Goal: Task Accomplishment & Management: Complete application form

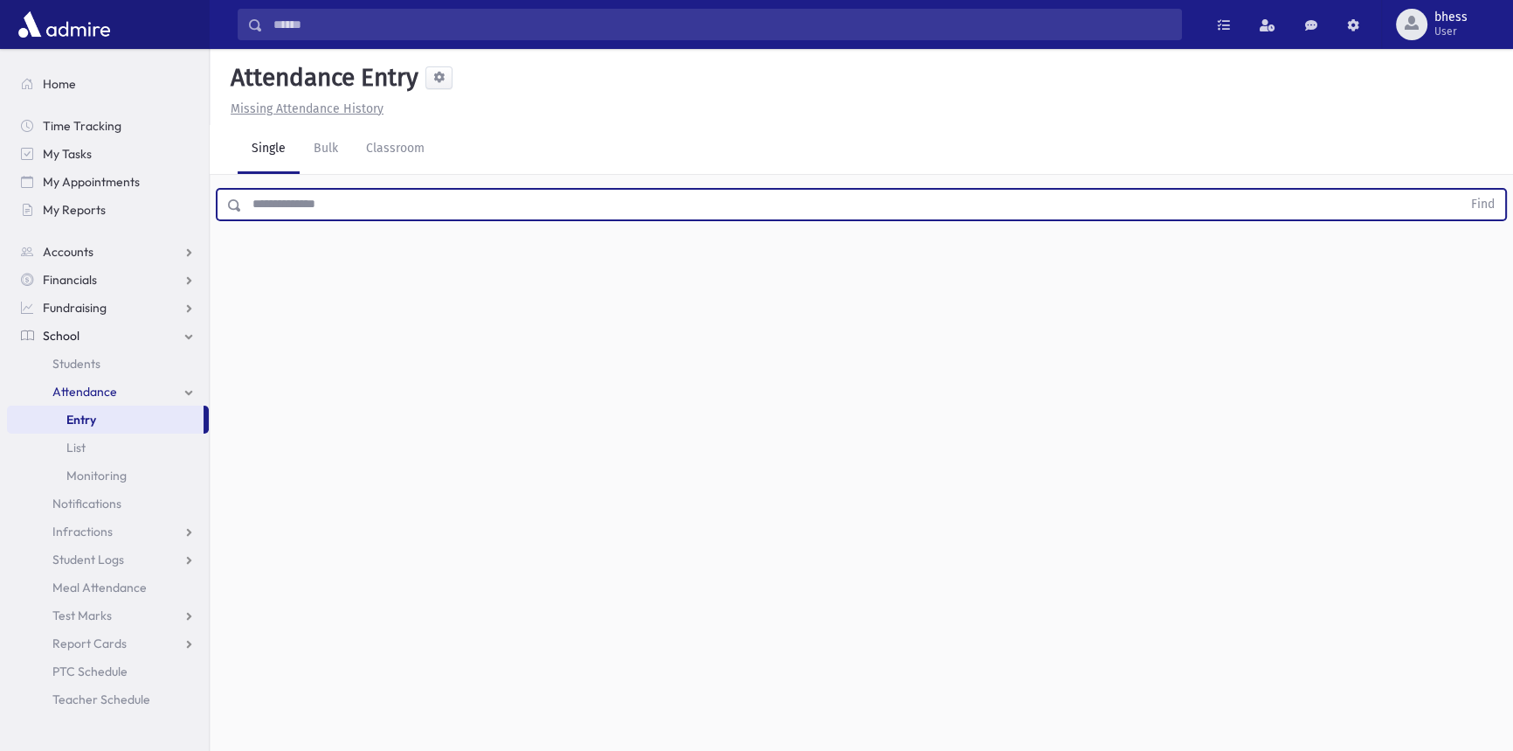
click at [364, 194] on input "text" at bounding box center [852, 204] width 1220 height 31
click at [1461, 190] on button "Find" at bounding box center [1483, 205] width 45 height 30
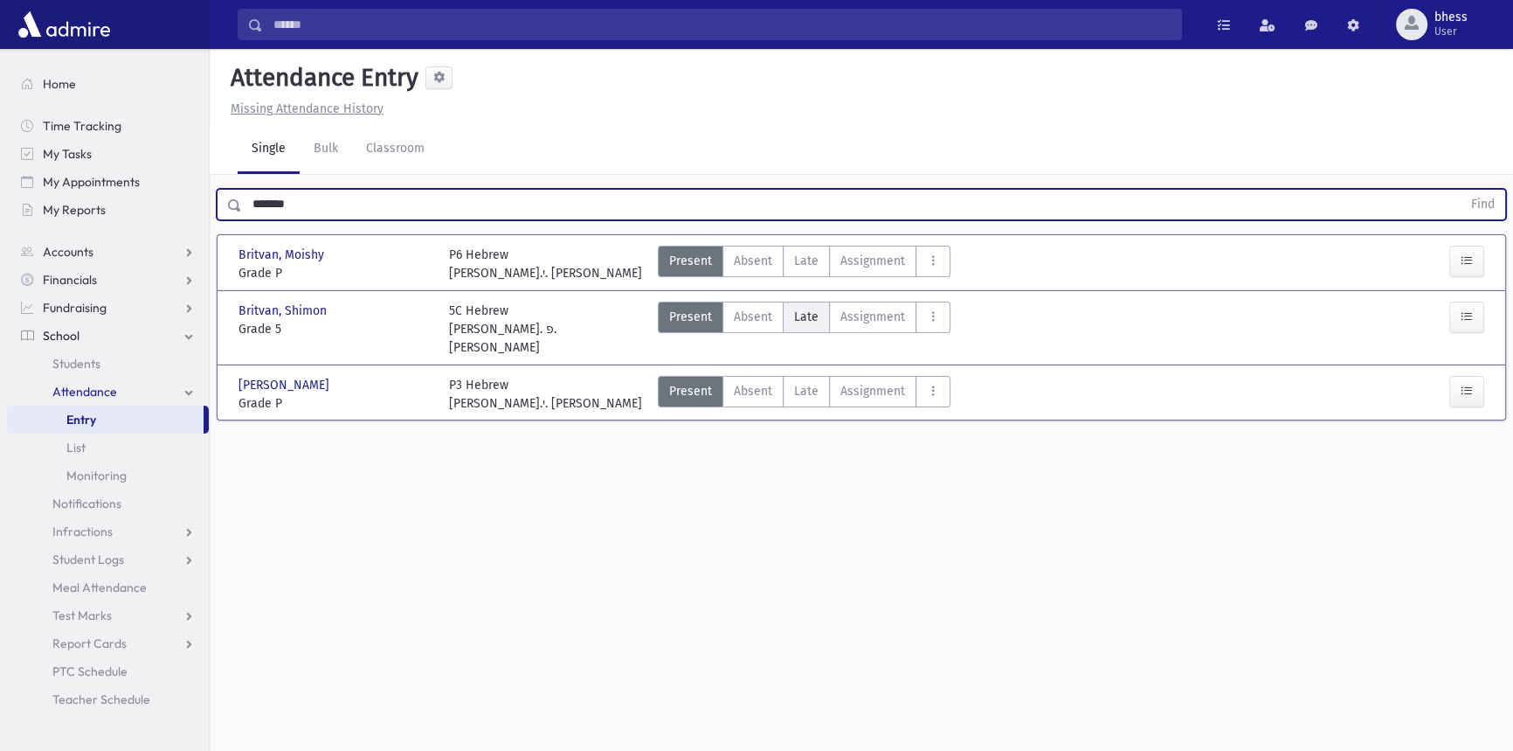
click at [810, 313] on span "Late" at bounding box center [806, 317] width 24 height 18
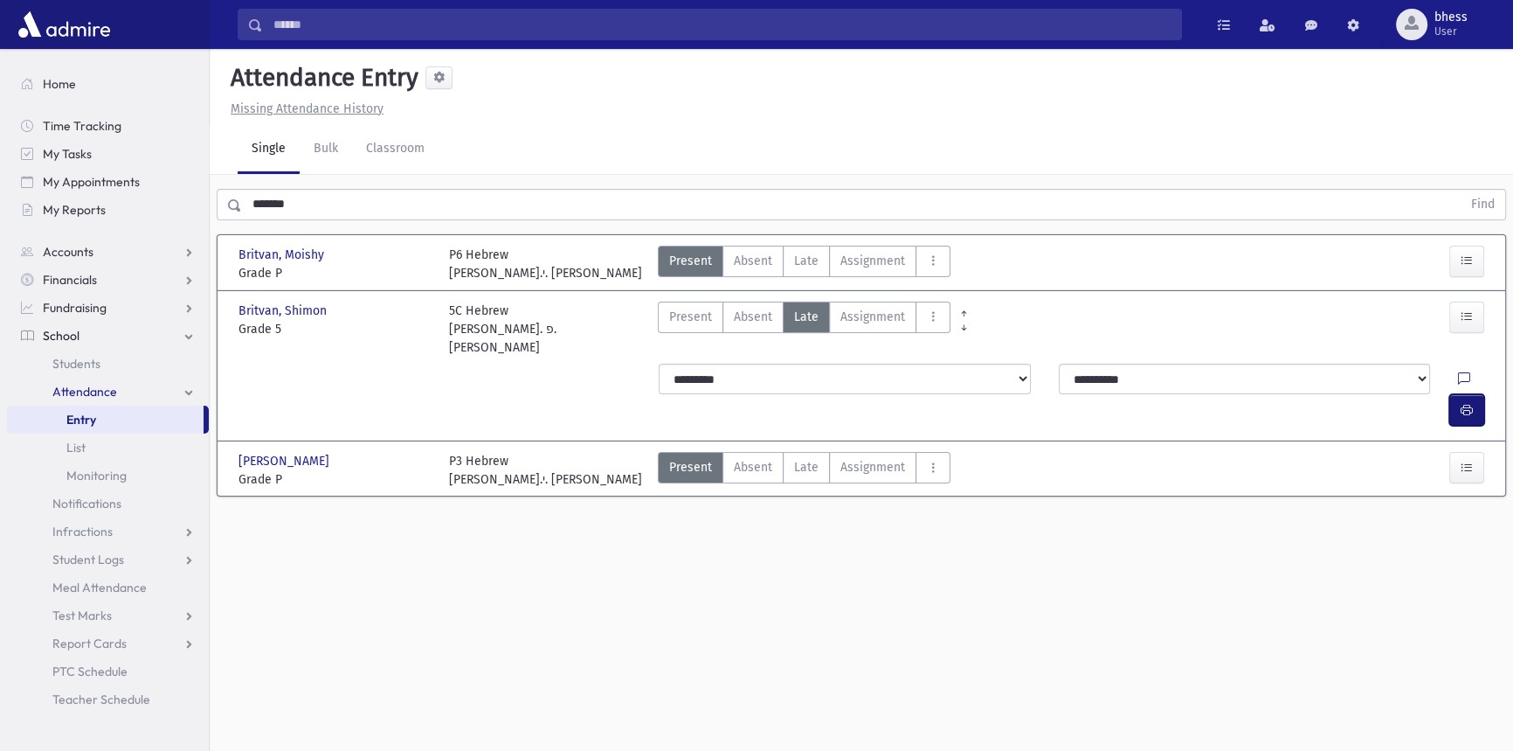
click at [1471, 403] on icon "button" at bounding box center [1467, 410] width 12 height 15
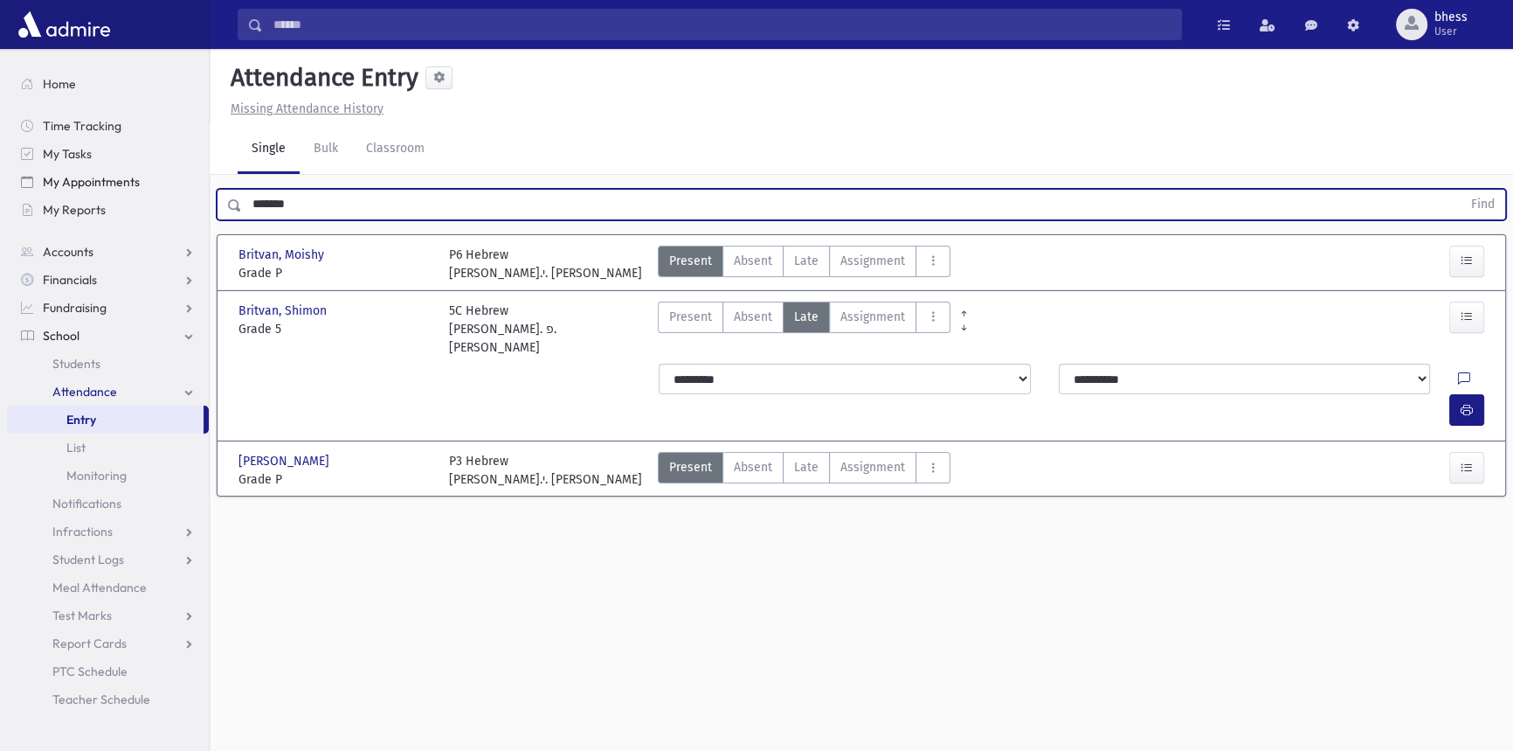
drag, startPoint x: 310, startPoint y: 204, endPoint x: 193, endPoint y: 184, distance: 118.8
click at [193, 184] on div "Search Results All Accounts" at bounding box center [756, 395] width 1513 height 790
click at [1461, 190] on button "Find" at bounding box center [1483, 205] width 45 height 30
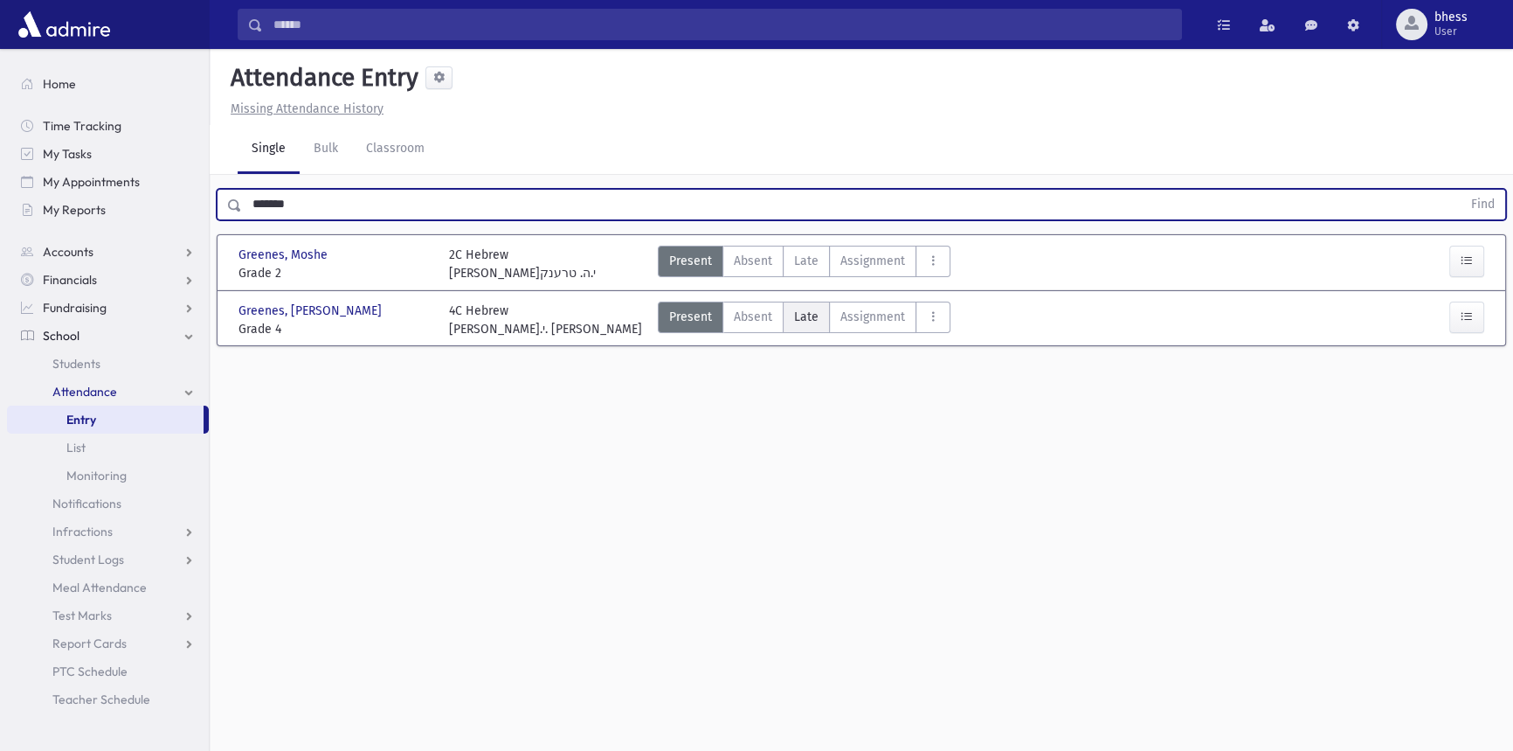
click at [817, 329] on label "Late Late" at bounding box center [806, 316] width 47 height 31
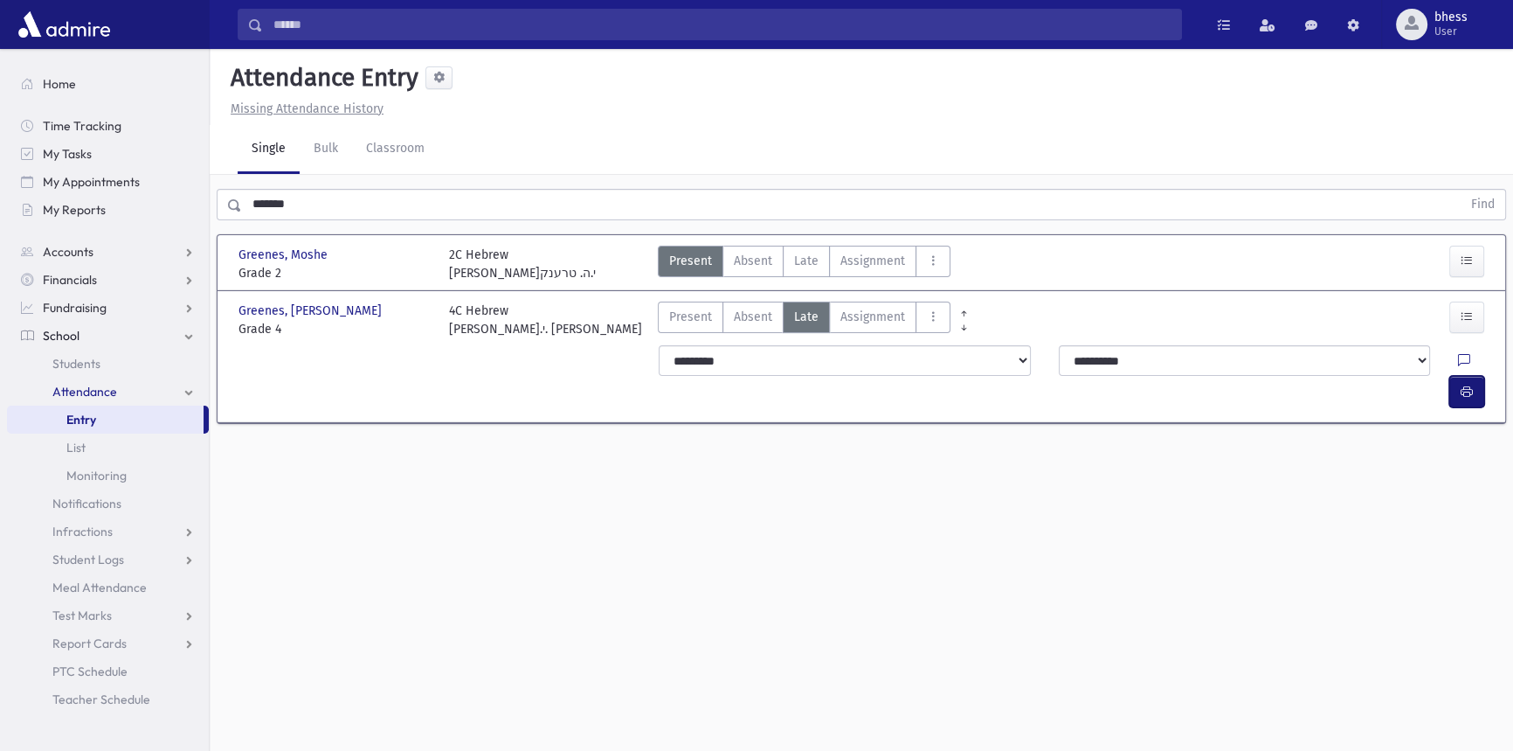
click at [1463, 376] on button "button" at bounding box center [1467, 391] width 35 height 31
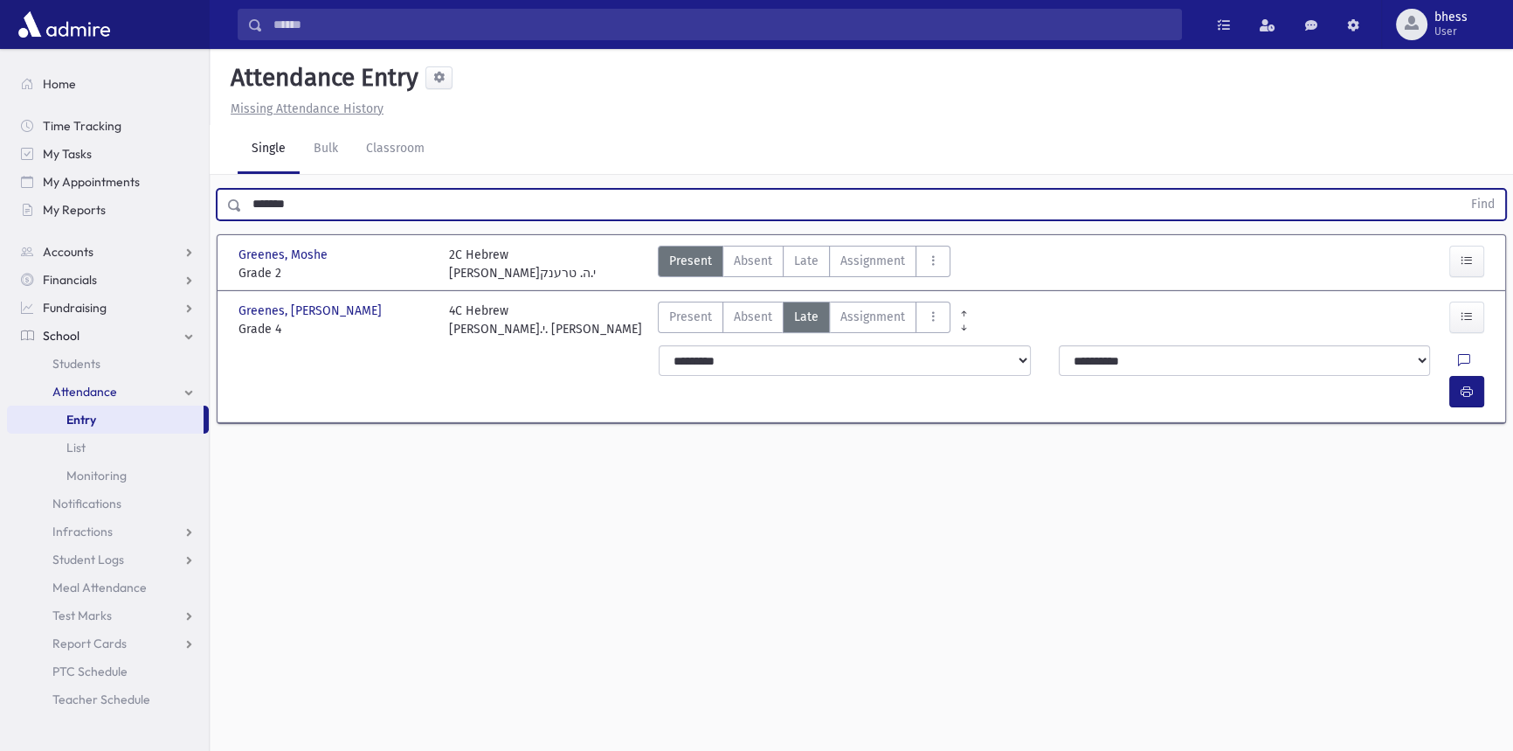
drag, startPoint x: 315, startPoint y: 209, endPoint x: 202, endPoint y: 195, distance: 113.6
click at [209, 205] on div "Search Results All Accounts" at bounding box center [756, 395] width 1513 height 790
click at [1461, 190] on button "Find" at bounding box center [1483, 205] width 45 height 30
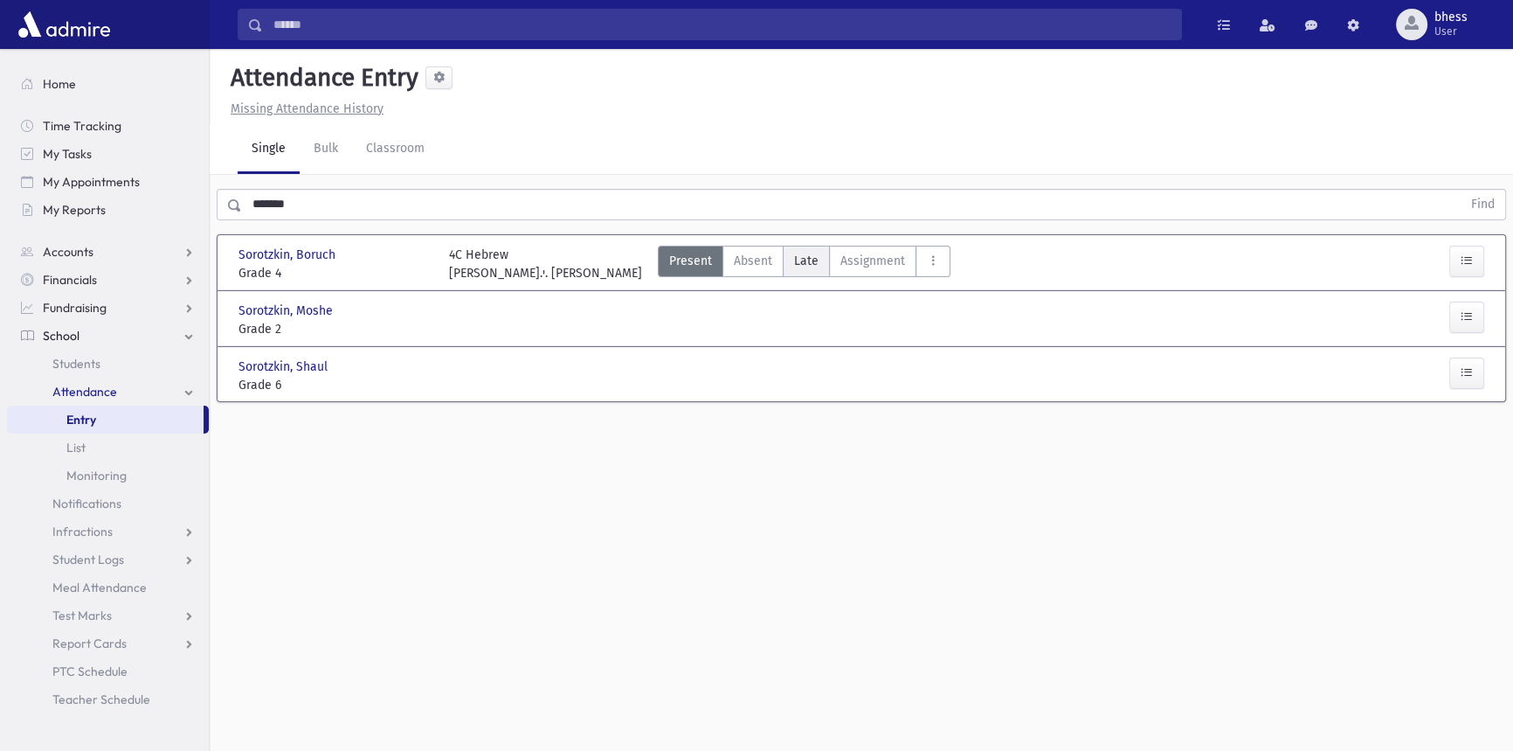
click at [795, 256] on span "Late" at bounding box center [806, 261] width 24 height 18
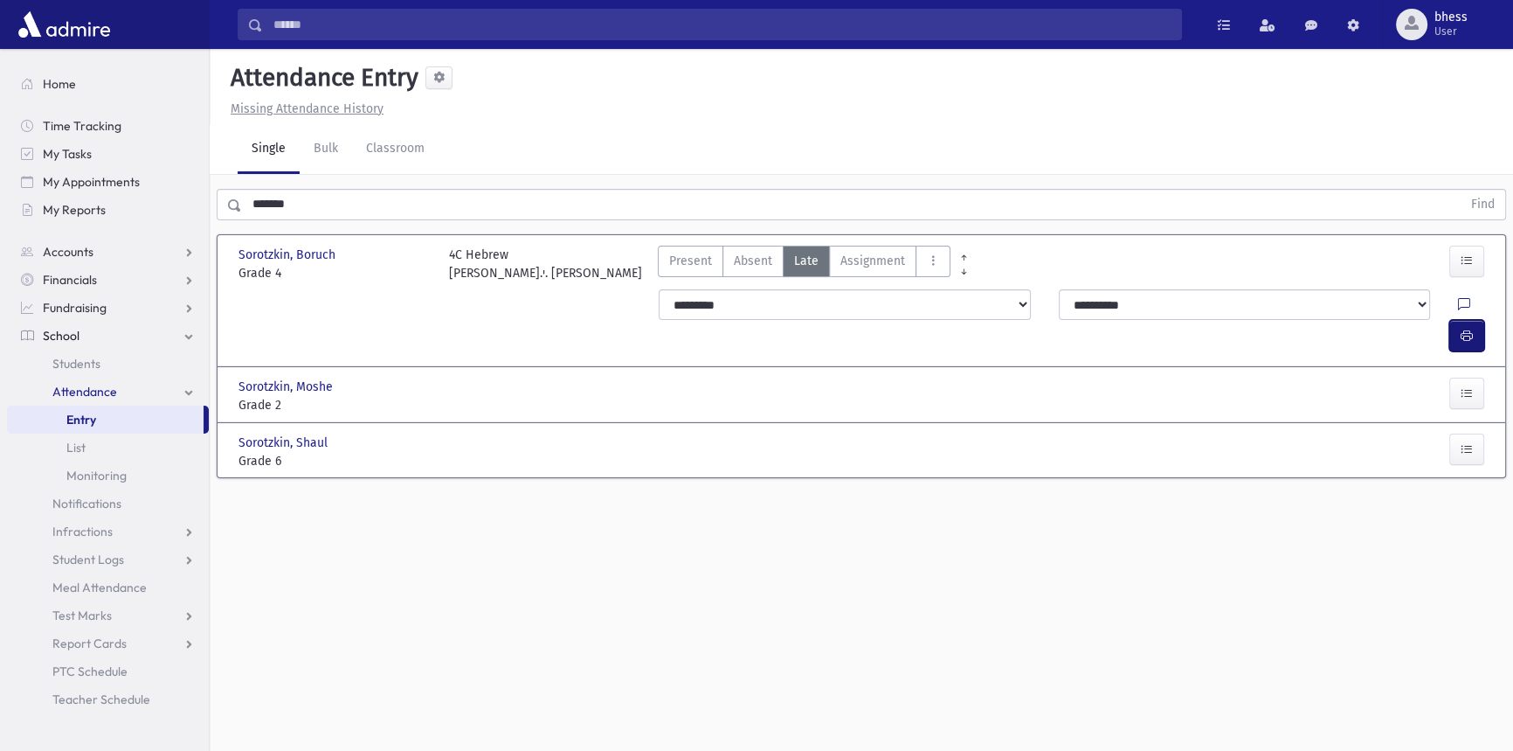
click at [1462, 320] on button "button" at bounding box center [1467, 335] width 35 height 31
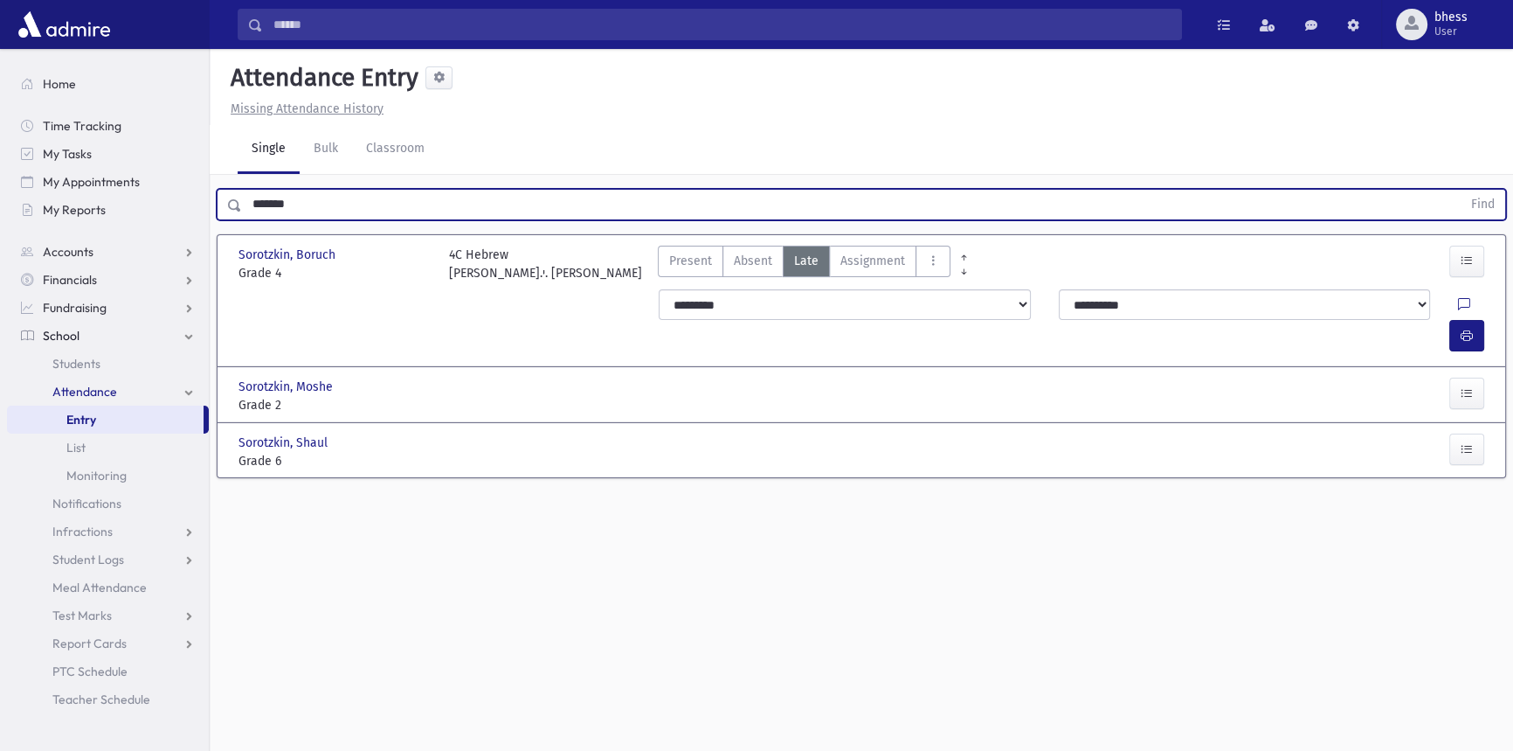
drag, startPoint x: 324, startPoint y: 200, endPoint x: 218, endPoint y: 211, distance: 107.2
click at [218, 211] on div "******* Find" at bounding box center [862, 204] width 1290 height 31
type input "******"
click at [1461, 190] on button "Find" at bounding box center [1483, 205] width 45 height 30
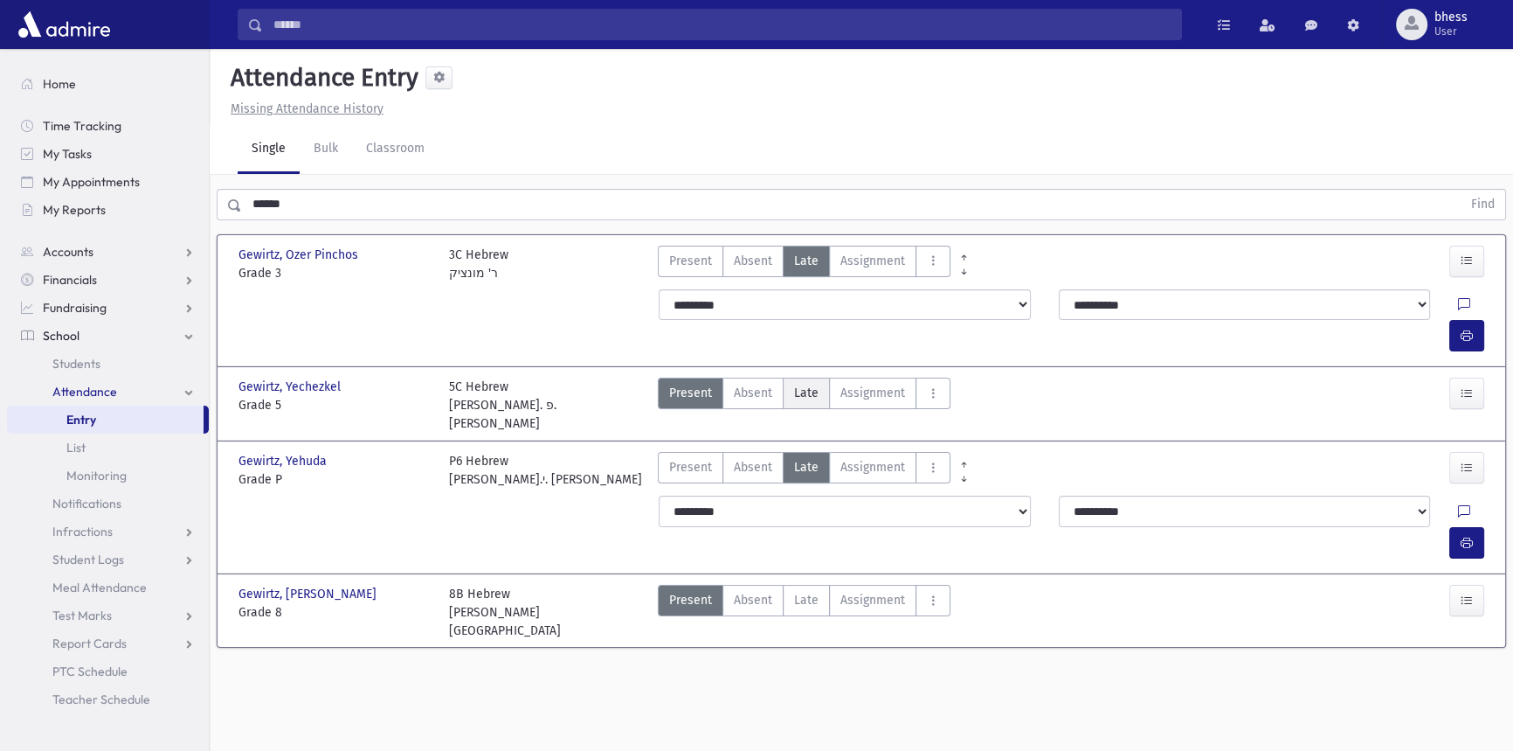
click at [803, 384] on span "Late" at bounding box center [806, 393] width 24 height 18
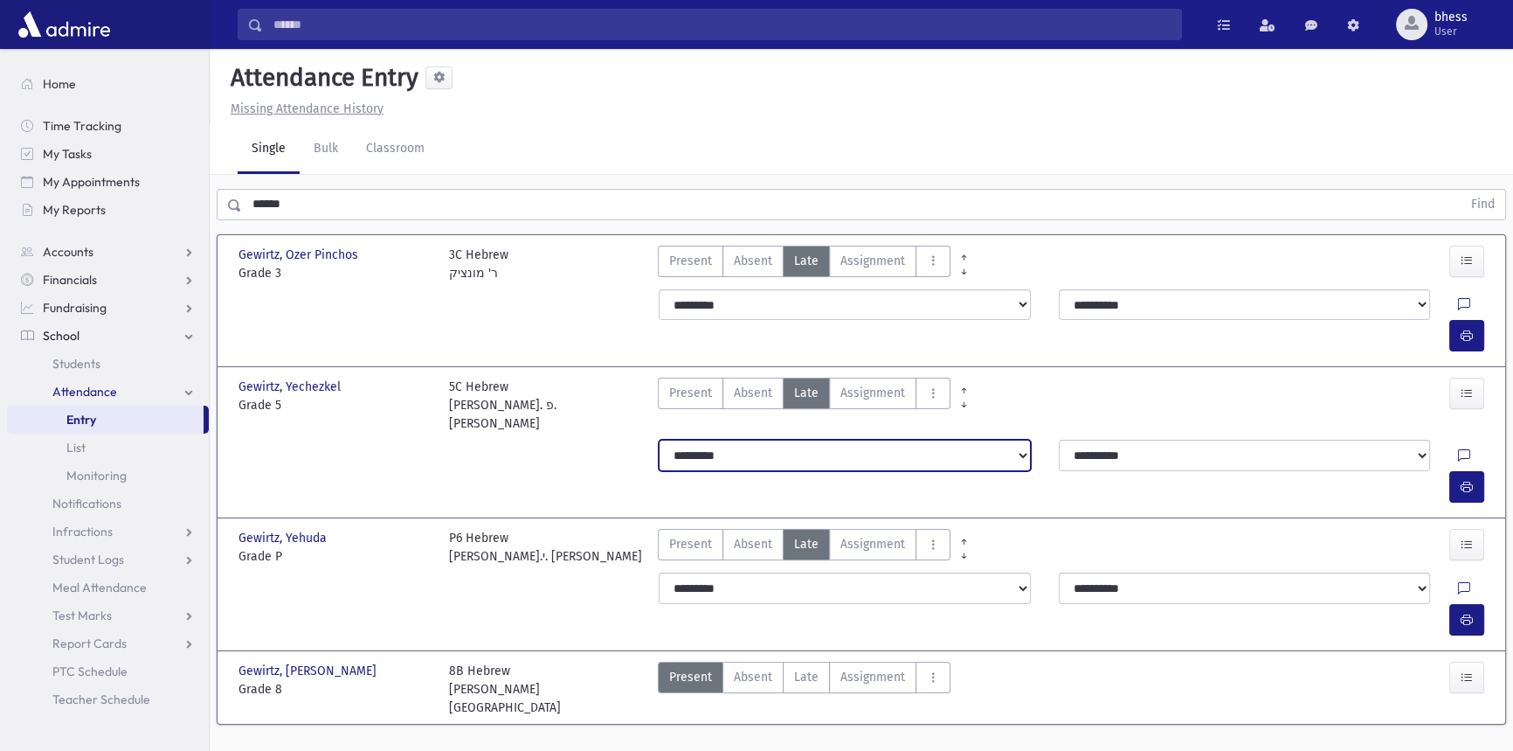
click at [793, 440] on select "**********" at bounding box center [844, 455] width 371 height 31
select select "*******"
click at [659, 440] on select "**********" at bounding box center [844, 455] width 371 height 31
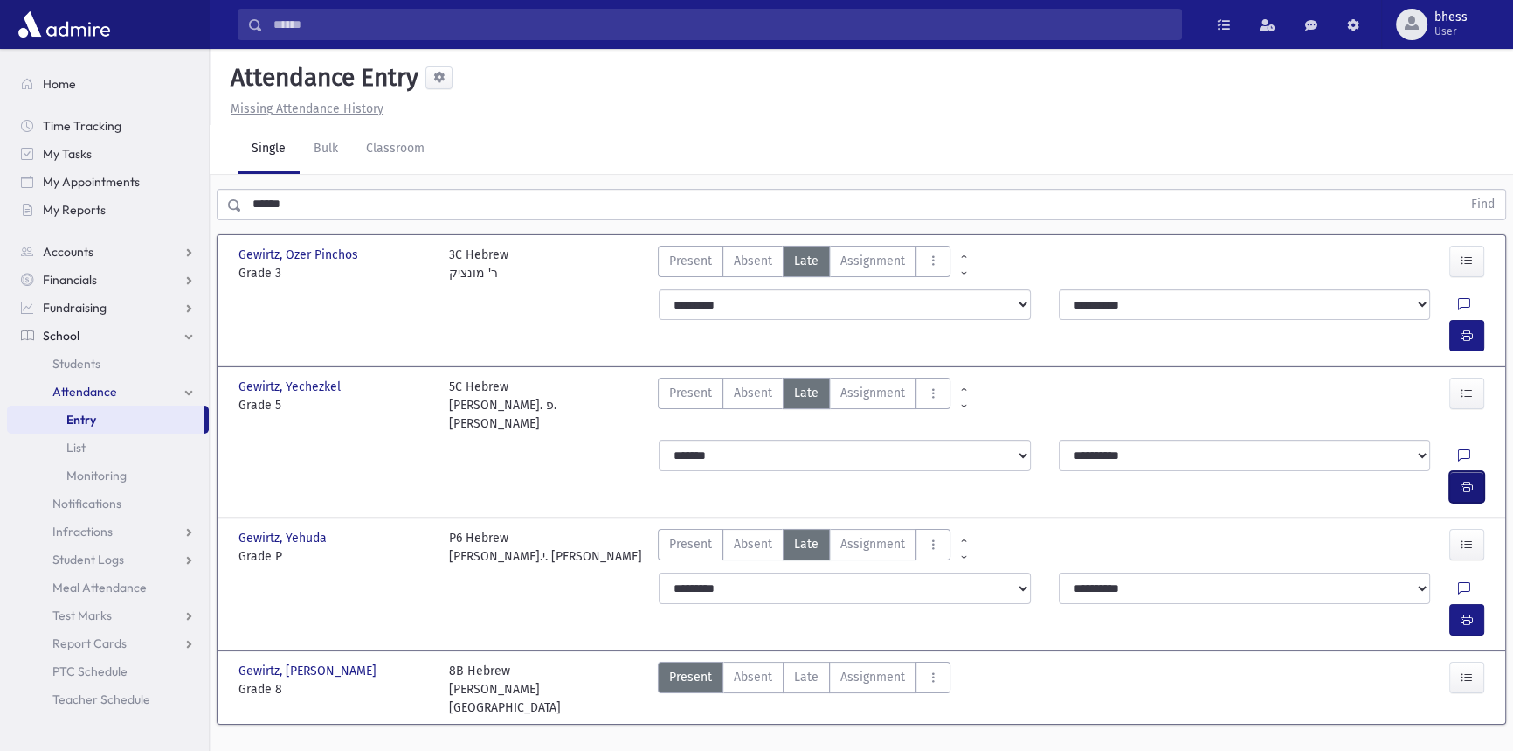
click at [1472, 480] on icon "button" at bounding box center [1467, 487] width 12 height 15
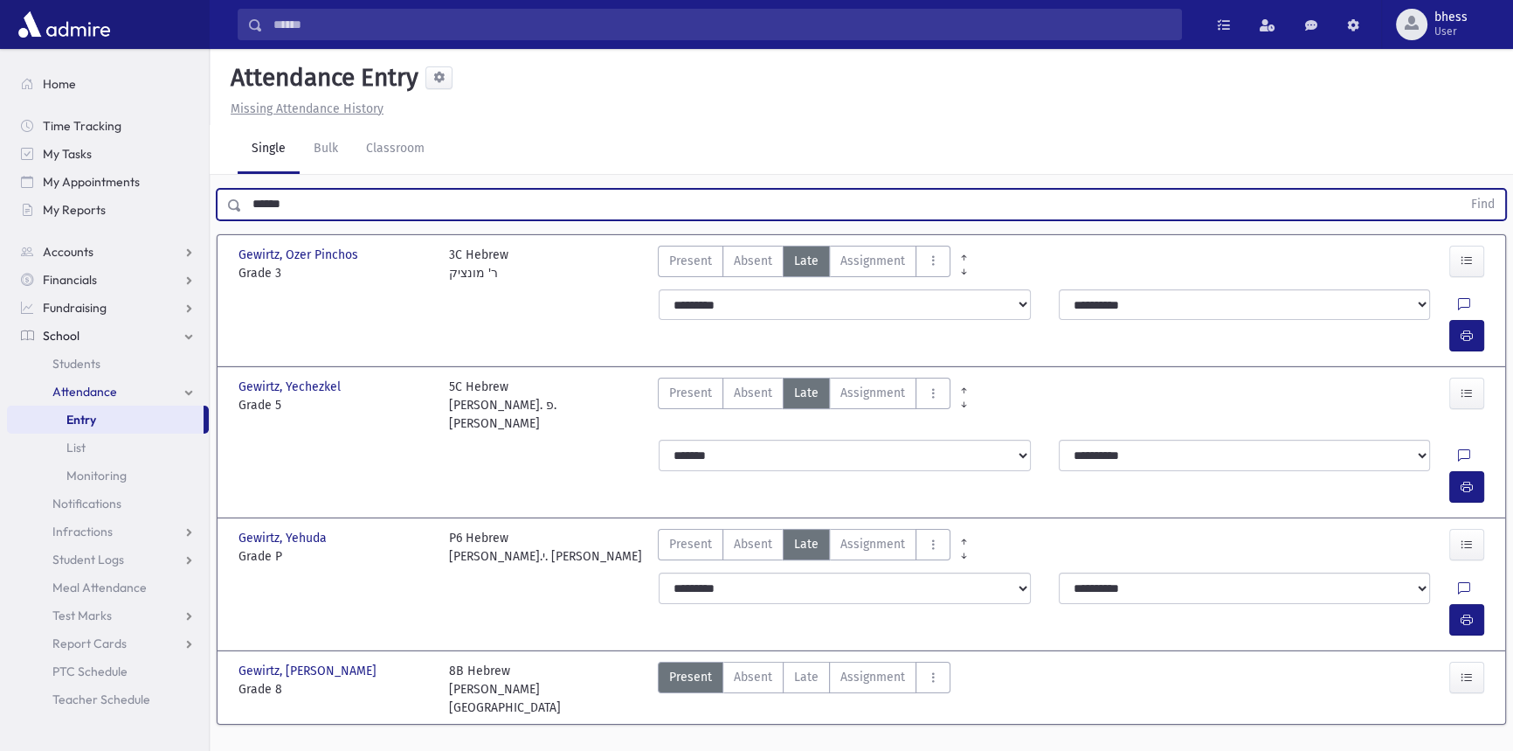
drag, startPoint x: 350, startPoint y: 207, endPoint x: 232, endPoint y: 172, distance: 122.2
click at [234, 183] on div "****** Find" at bounding box center [862, 201] width 1304 height 52
click at [1461, 190] on button "Find" at bounding box center [1483, 205] width 45 height 30
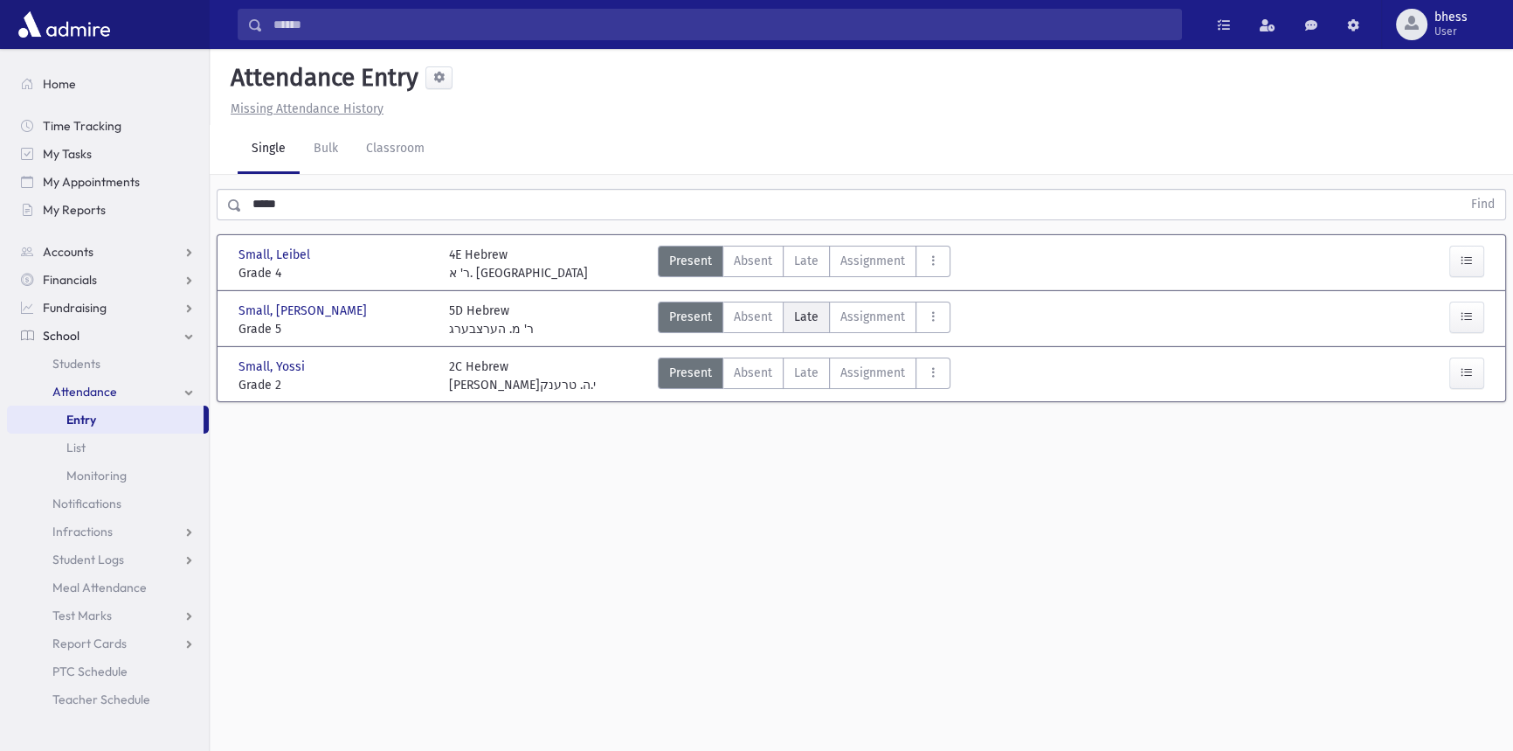
click at [807, 323] on span "Late" at bounding box center [806, 317] width 24 height 18
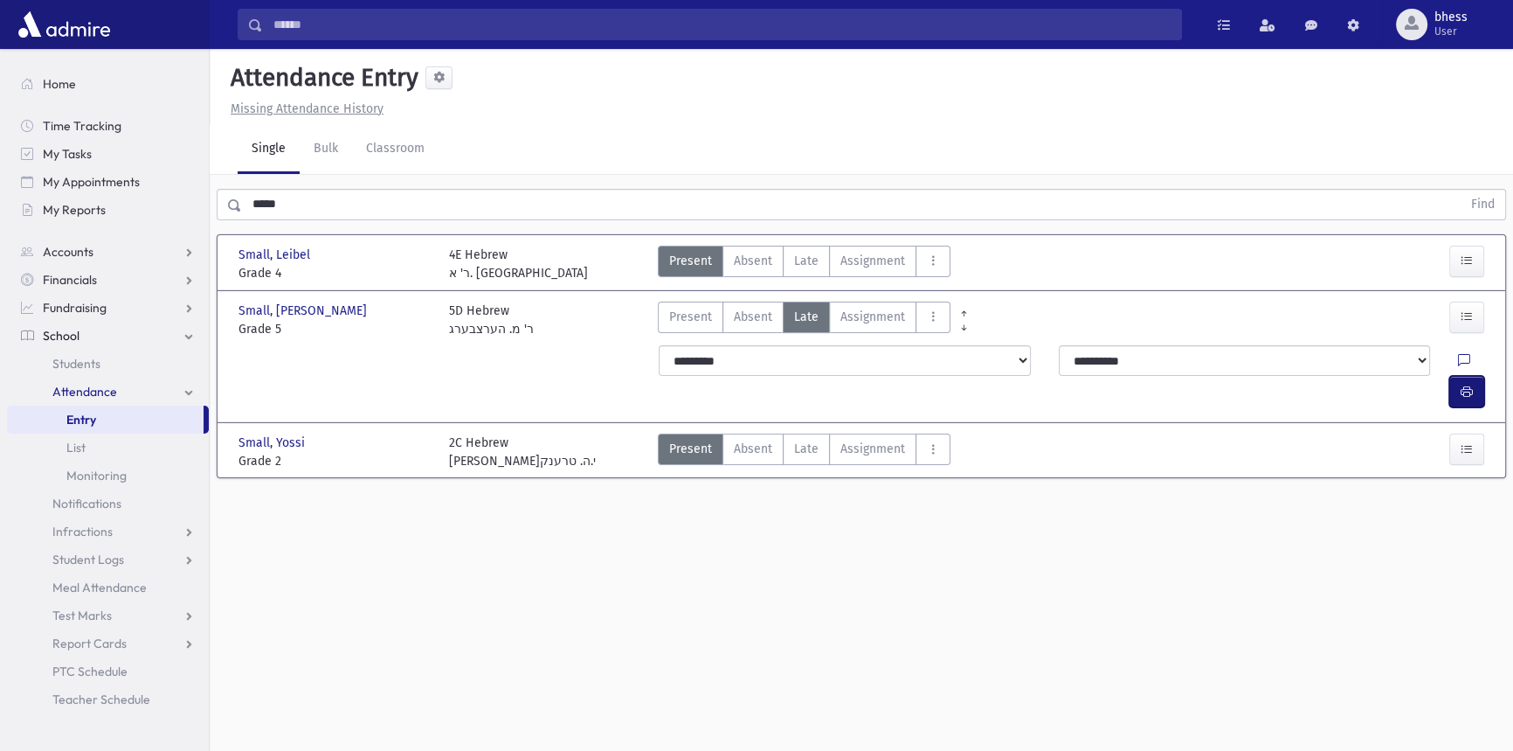
drag, startPoint x: 1464, startPoint y: 356, endPoint x: 1411, endPoint y: 344, distance: 53.8
click at [1464, 384] on icon "button" at bounding box center [1467, 391] width 12 height 15
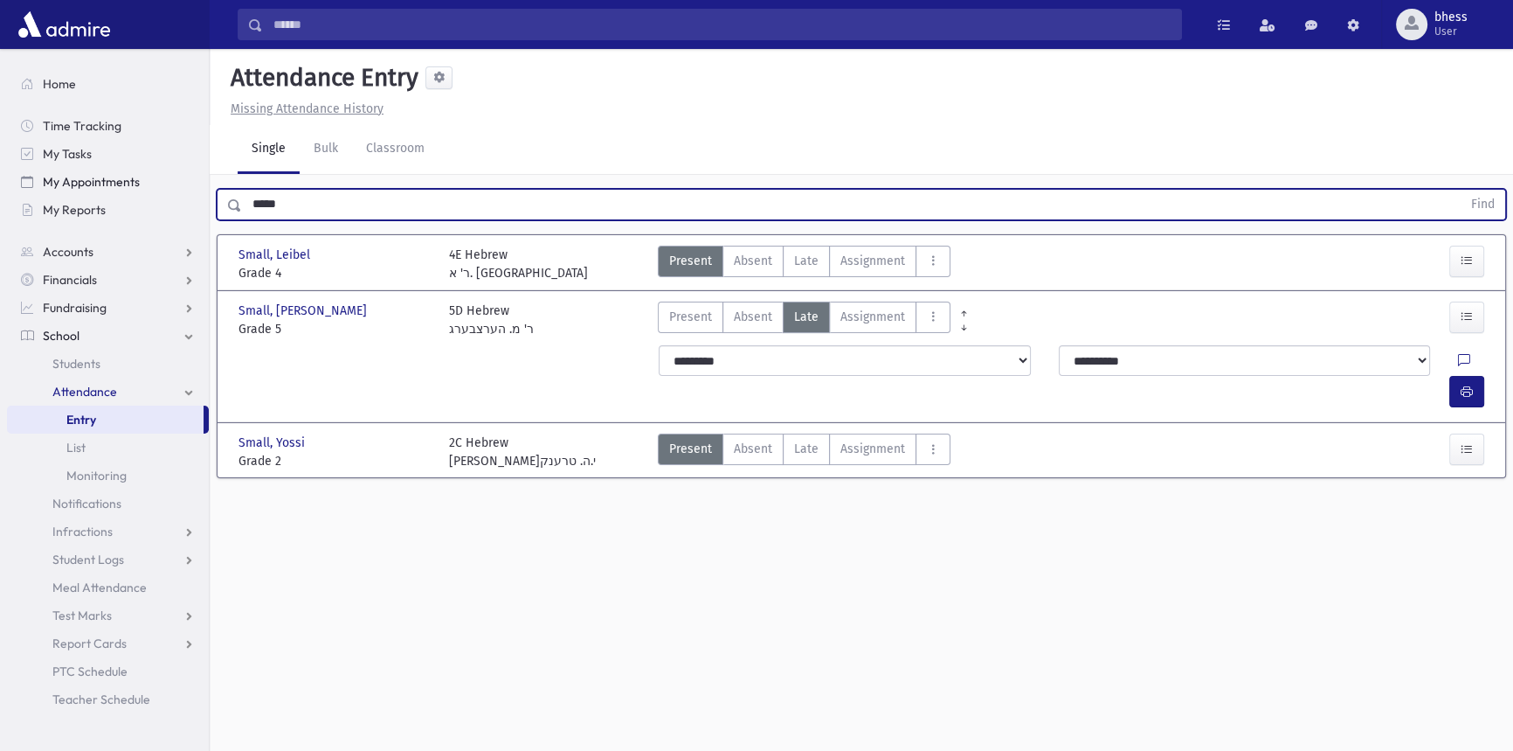
drag, startPoint x: 315, startPoint y: 205, endPoint x: 149, endPoint y: 176, distance: 169.5
click at [149, 176] on div "Search Results All Accounts" at bounding box center [756, 395] width 1513 height 790
type input "*******"
click at [1461, 190] on button "Find" at bounding box center [1483, 205] width 45 height 30
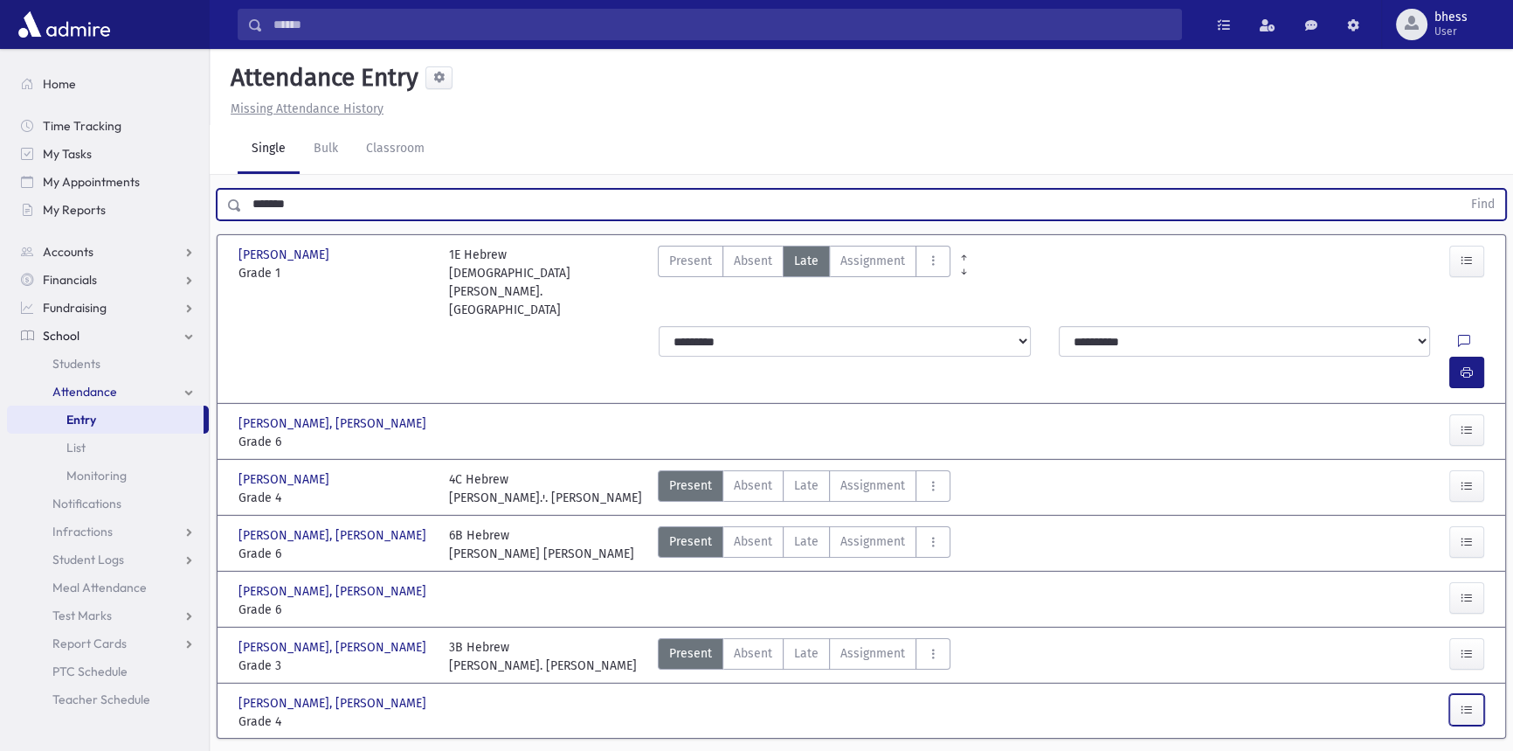
drag, startPoint x: 1463, startPoint y: 662, endPoint x: 1437, endPoint y: 666, distance: 25.6
click at [1463, 703] on icon "button" at bounding box center [1467, 710] width 12 height 15
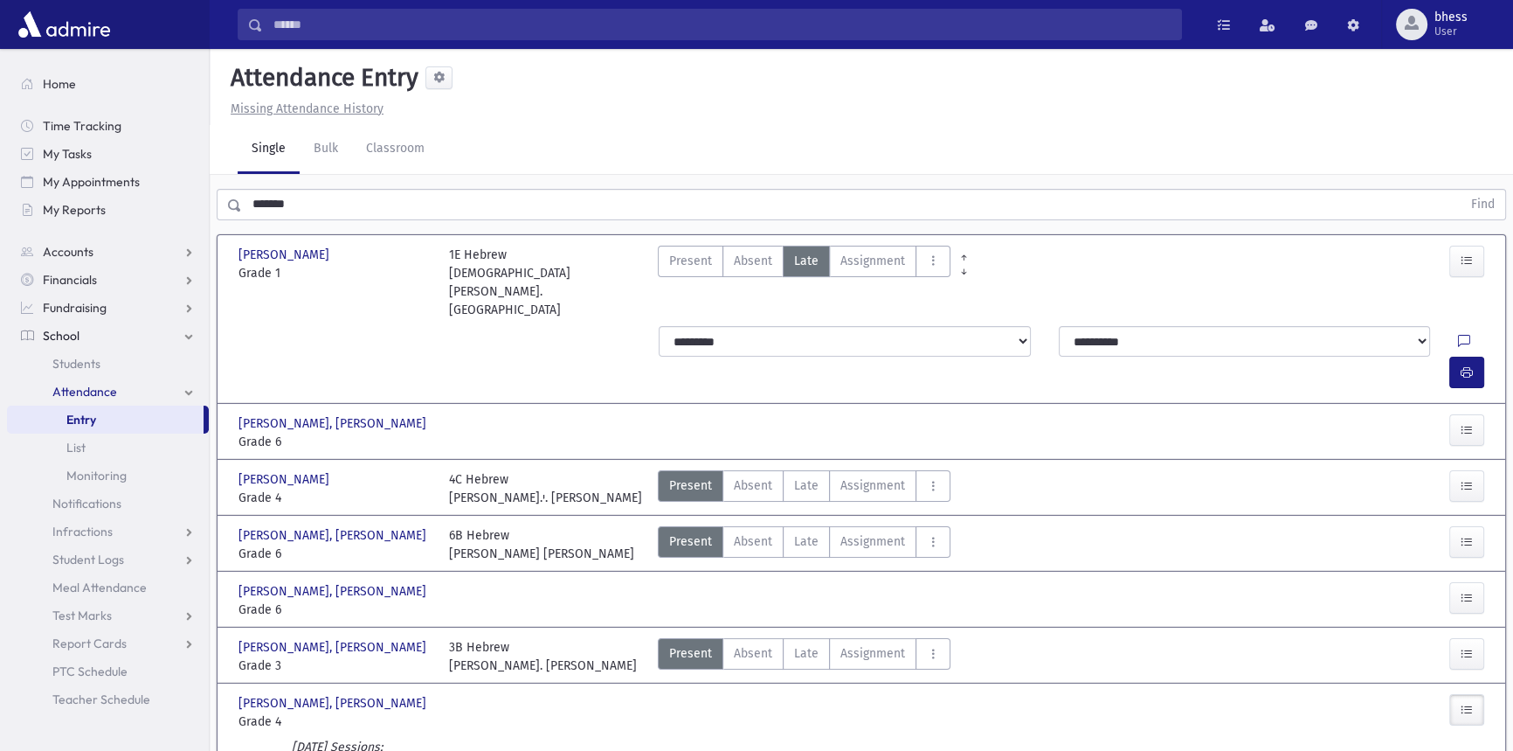
click at [797, 736] on strong at bounding box center [802, 729] width 12 height 18
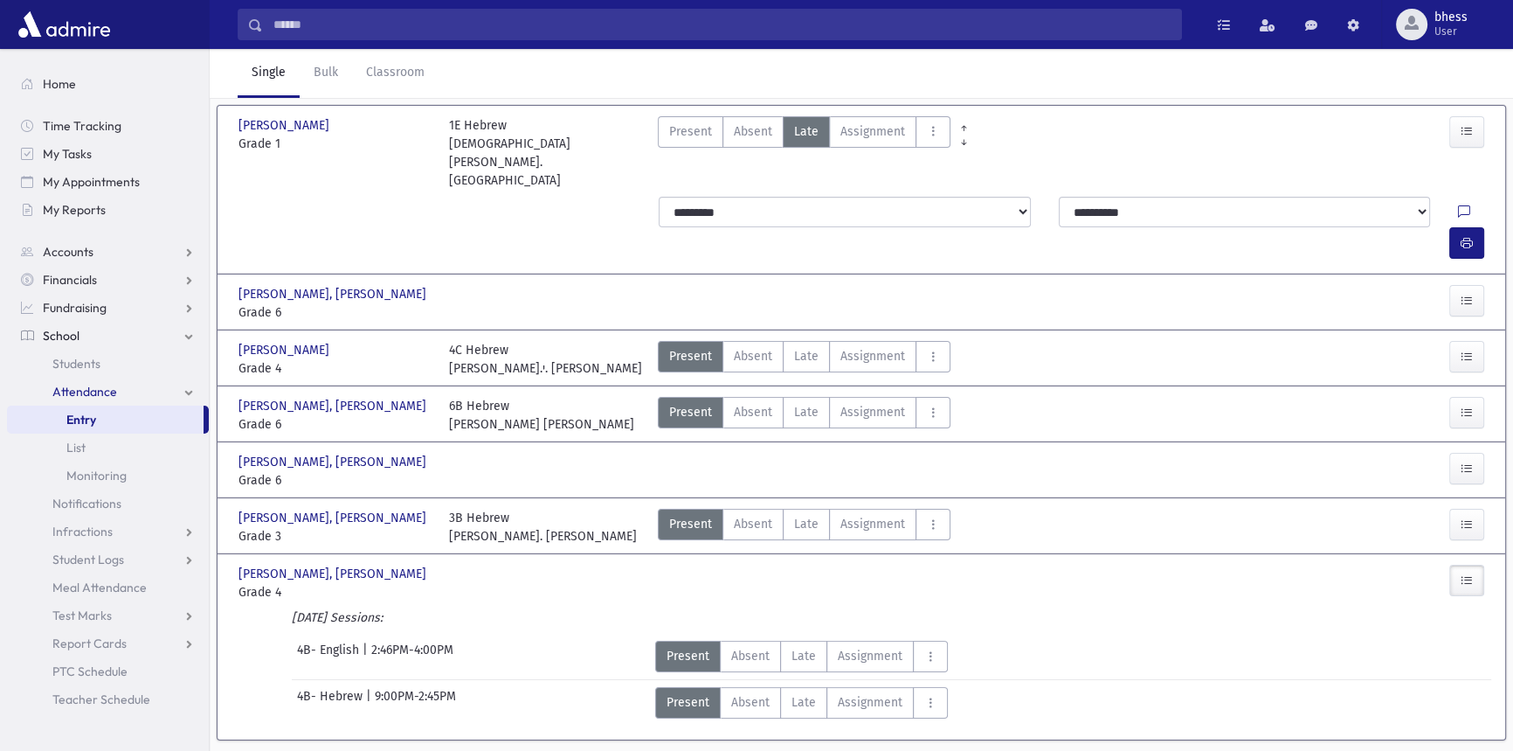
scroll to position [131, 0]
click at [803, 691] on span "Late" at bounding box center [804, 700] width 24 height 18
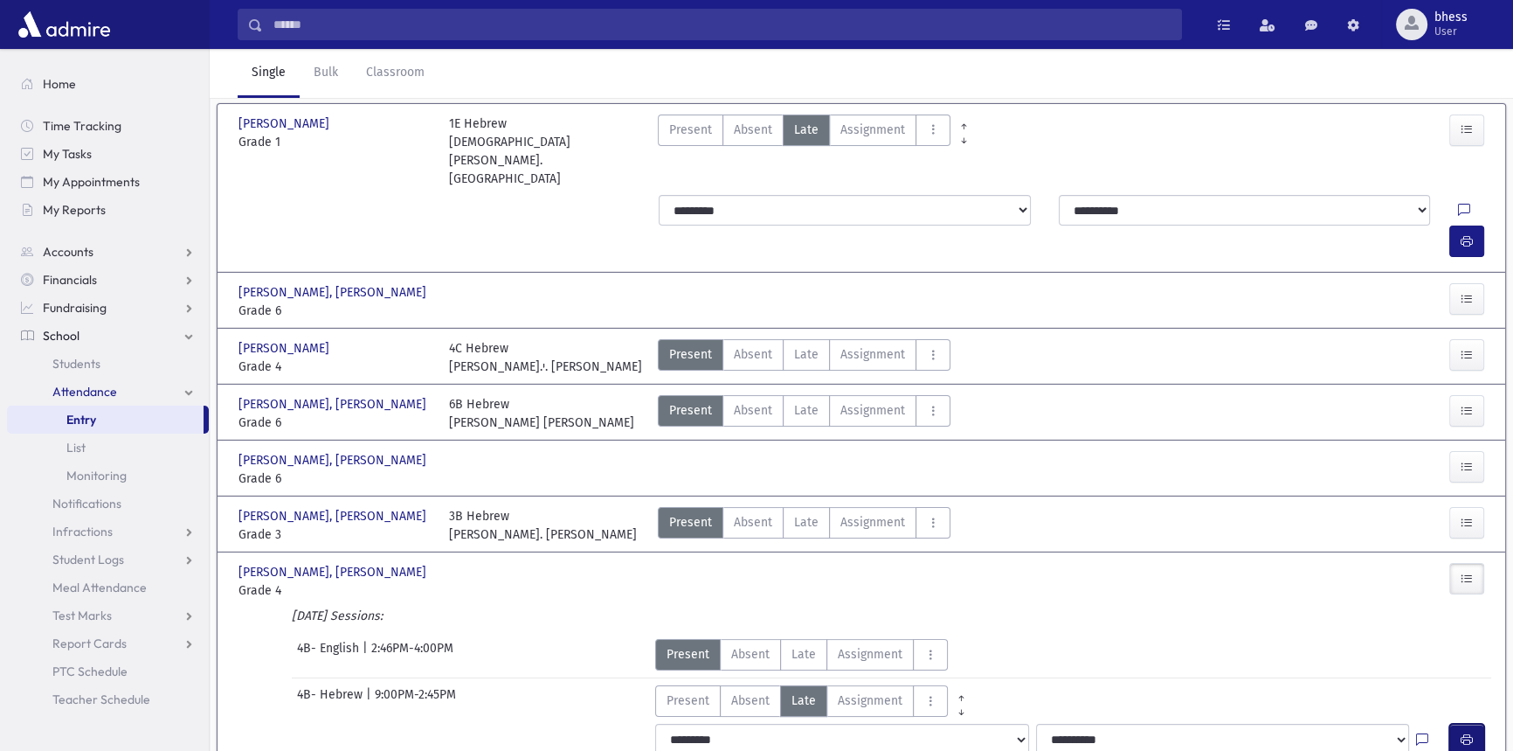
click at [1463, 732] on icon "button" at bounding box center [1467, 739] width 12 height 15
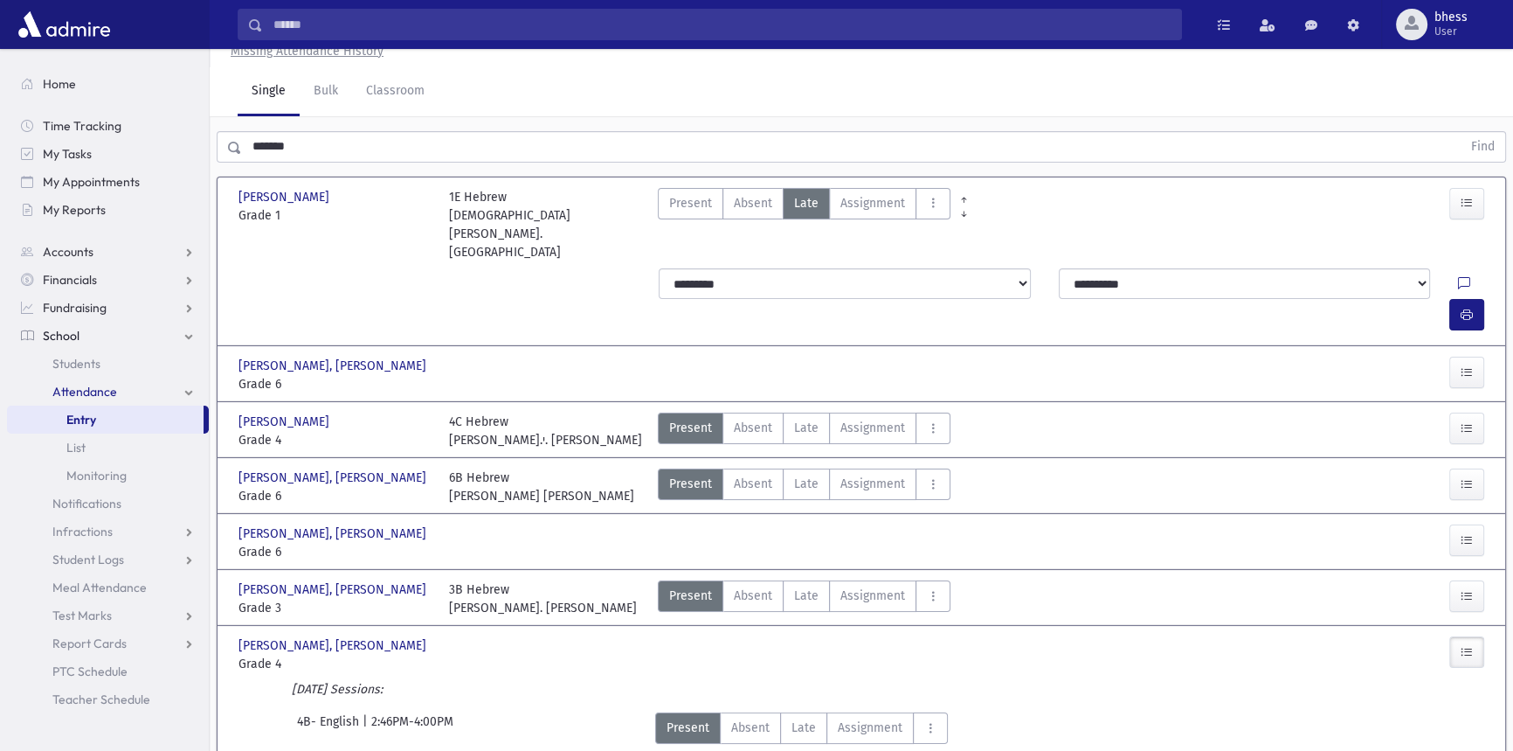
scroll to position [0, 0]
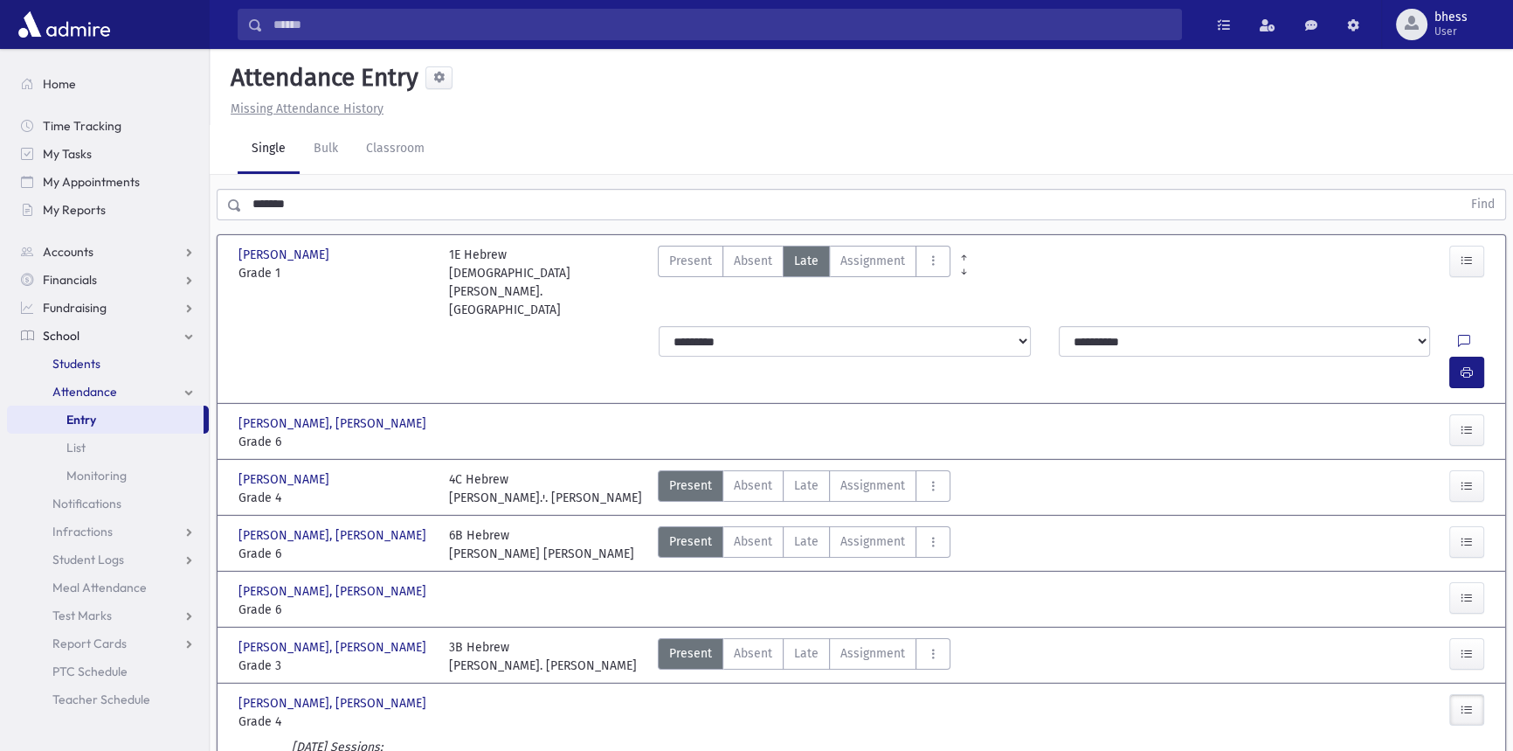
click at [70, 363] on span "Students" at bounding box center [76, 364] width 48 height 16
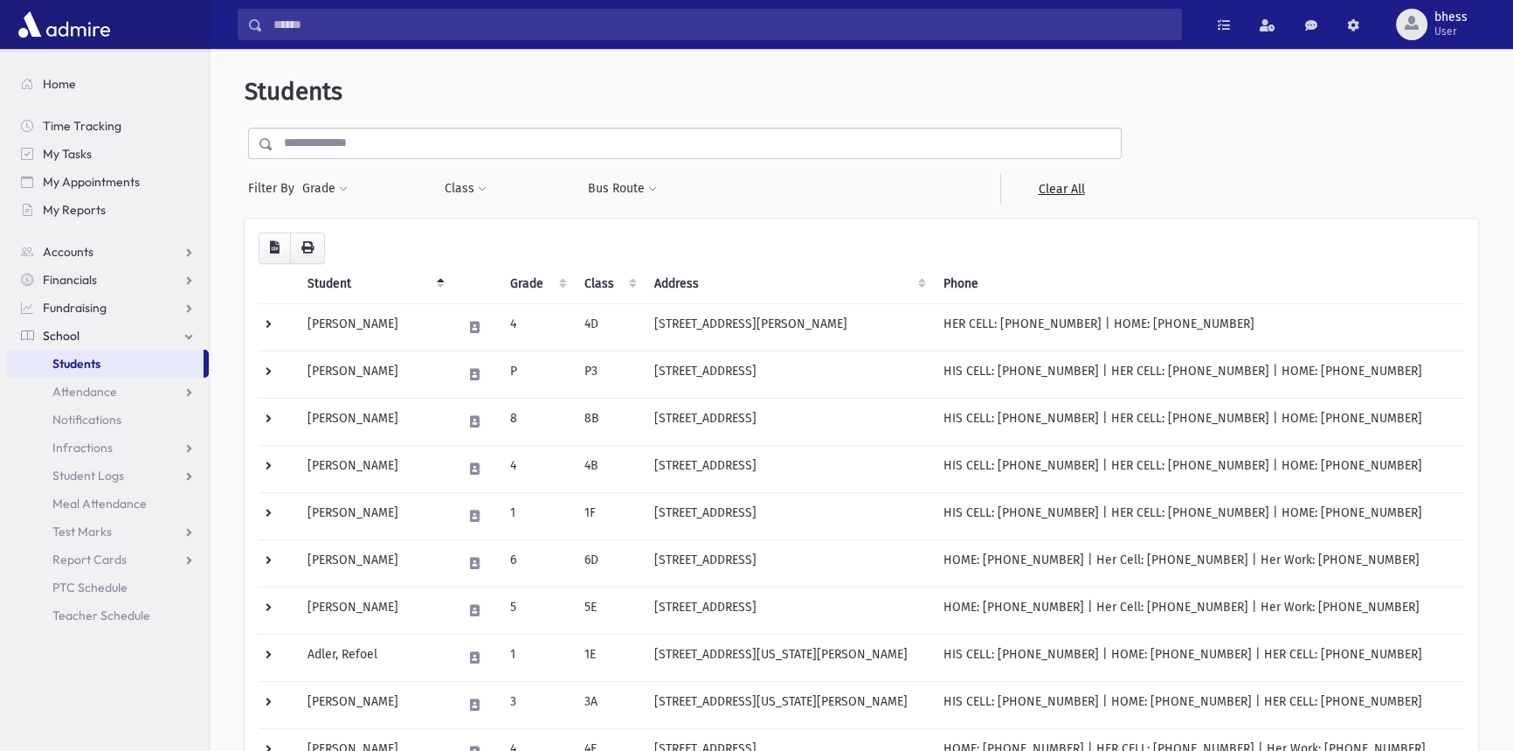
click at [354, 142] on input "text" at bounding box center [697, 143] width 848 height 31
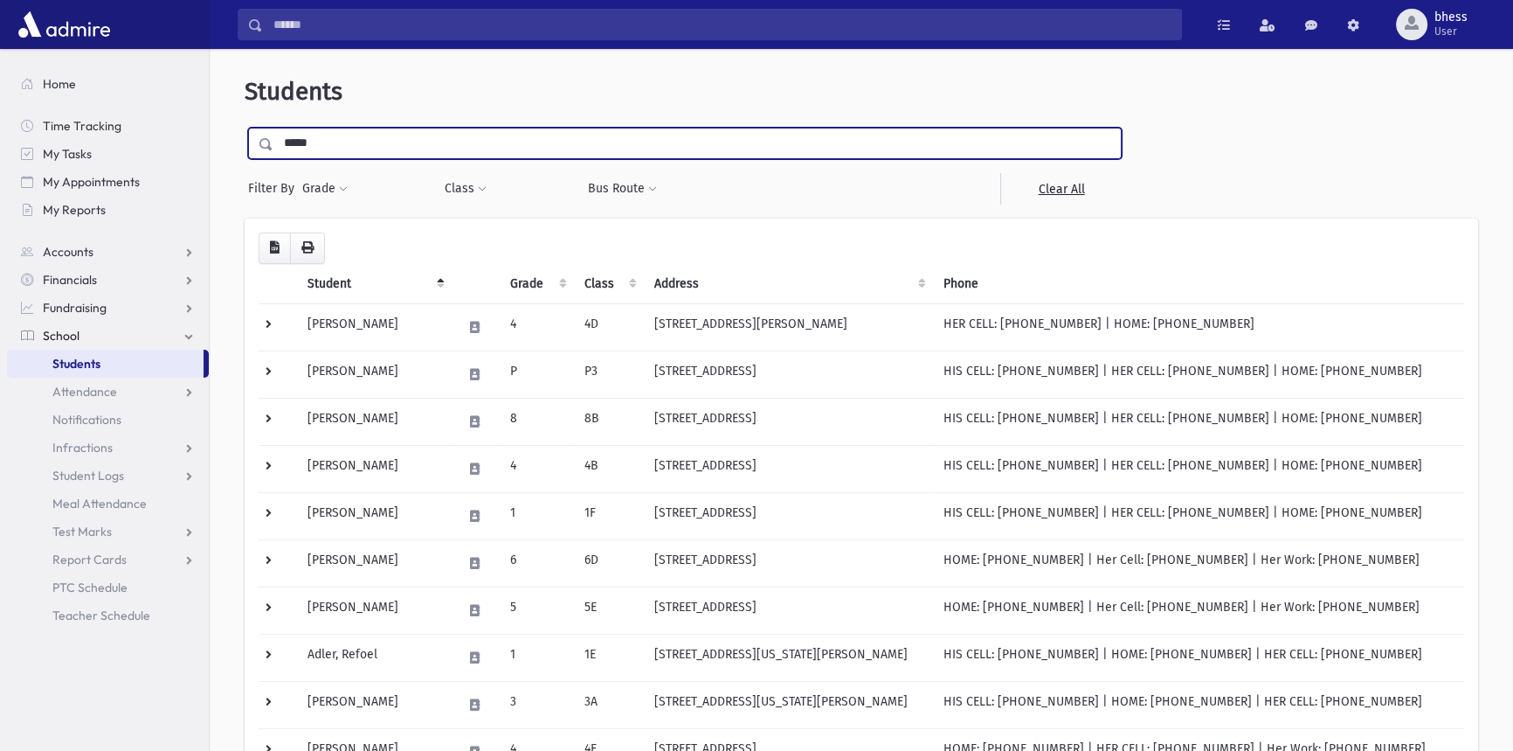
type input "*****"
click at [245, 128] on input "submit" at bounding box center [269, 140] width 49 height 24
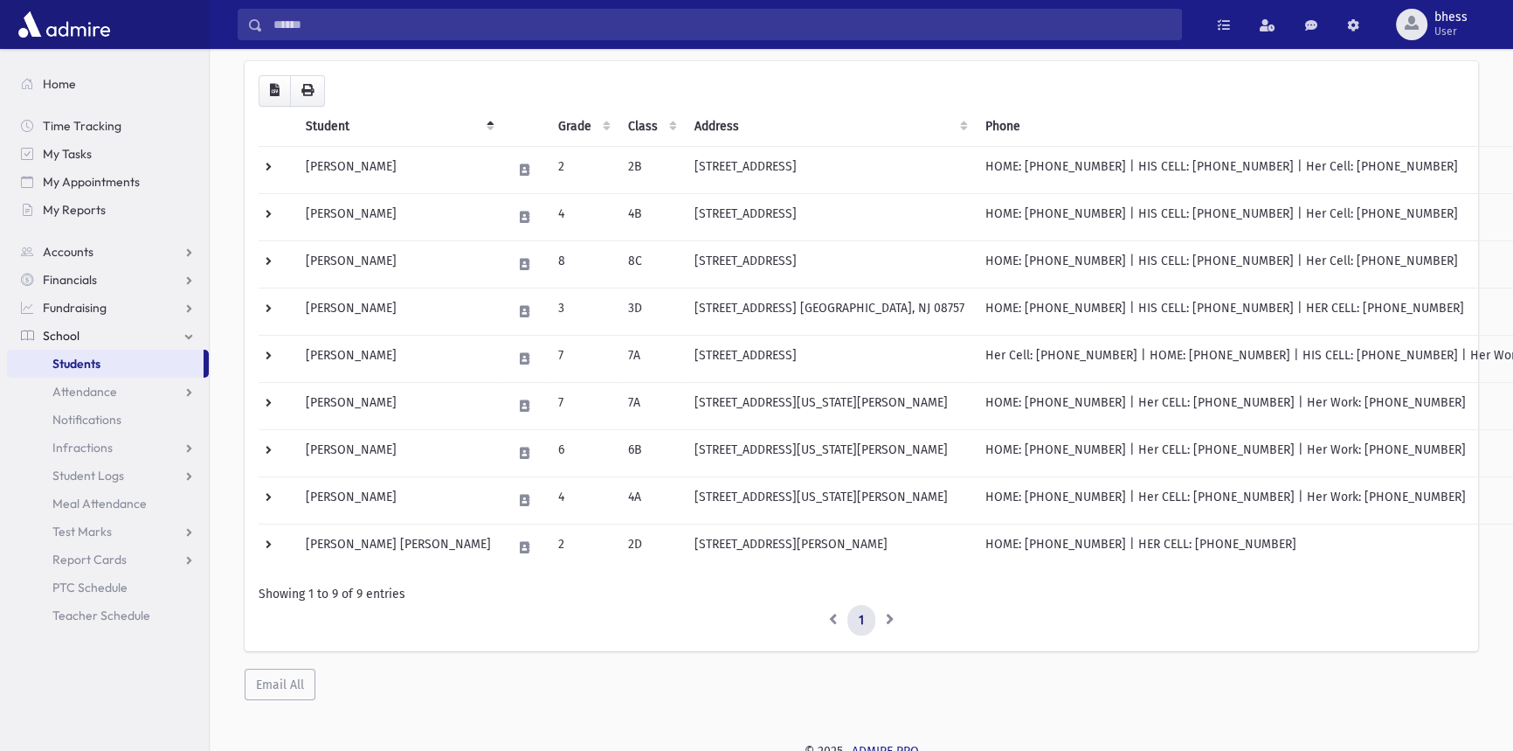
scroll to position [158, 0]
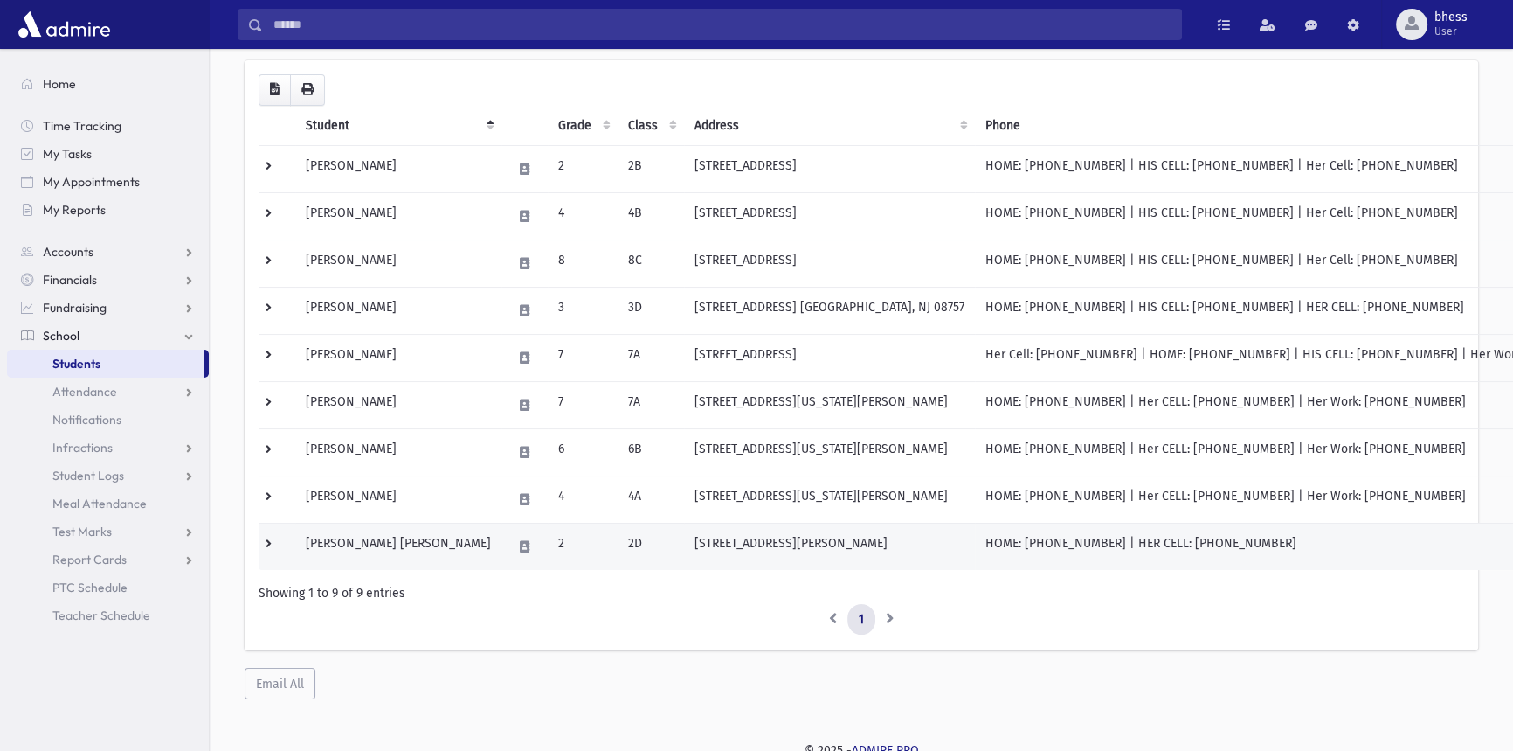
click at [684, 542] on td "3 S Dakota Ave. Jackson, NJ 08527" at bounding box center [829, 546] width 291 height 47
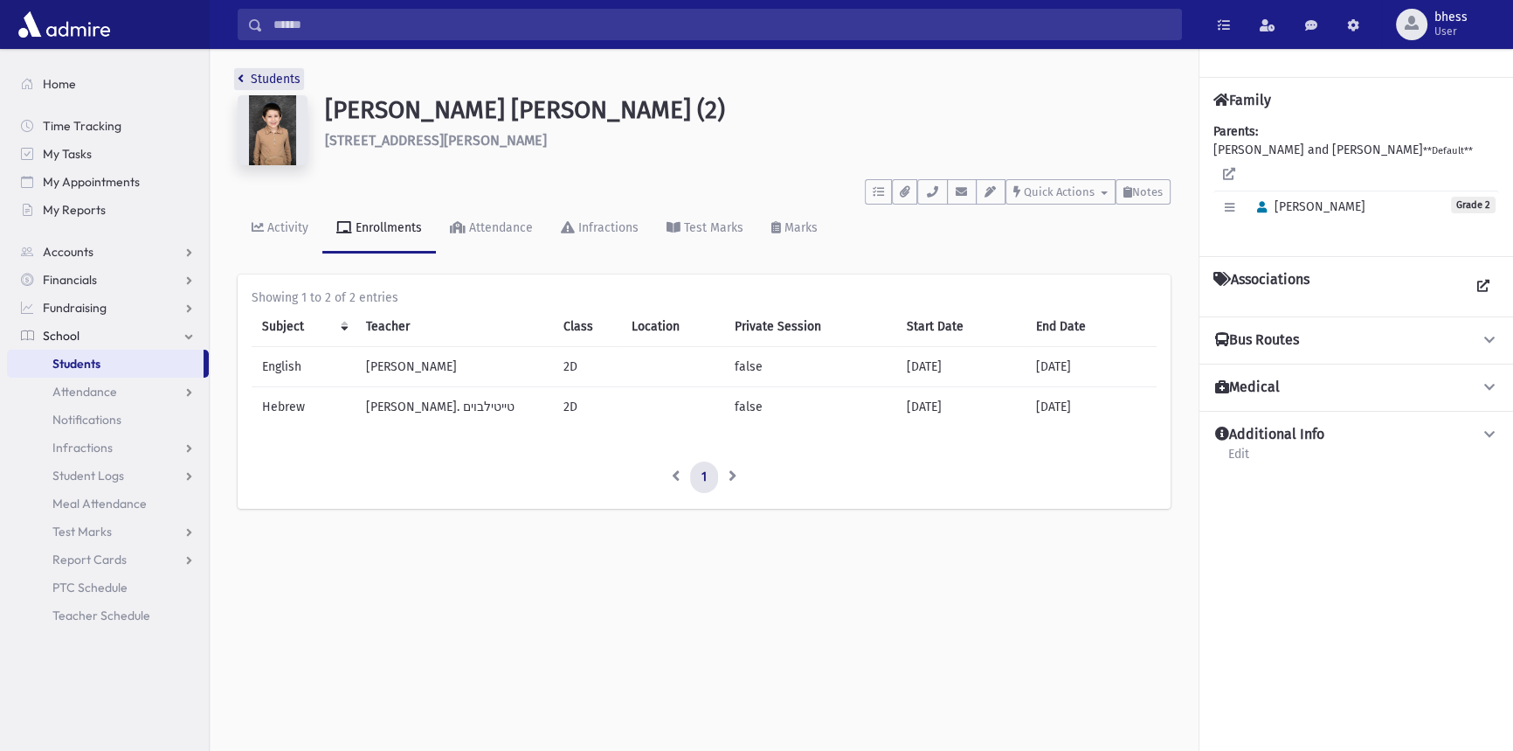
click at [248, 80] on link "Students" at bounding box center [269, 79] width 63 height 15
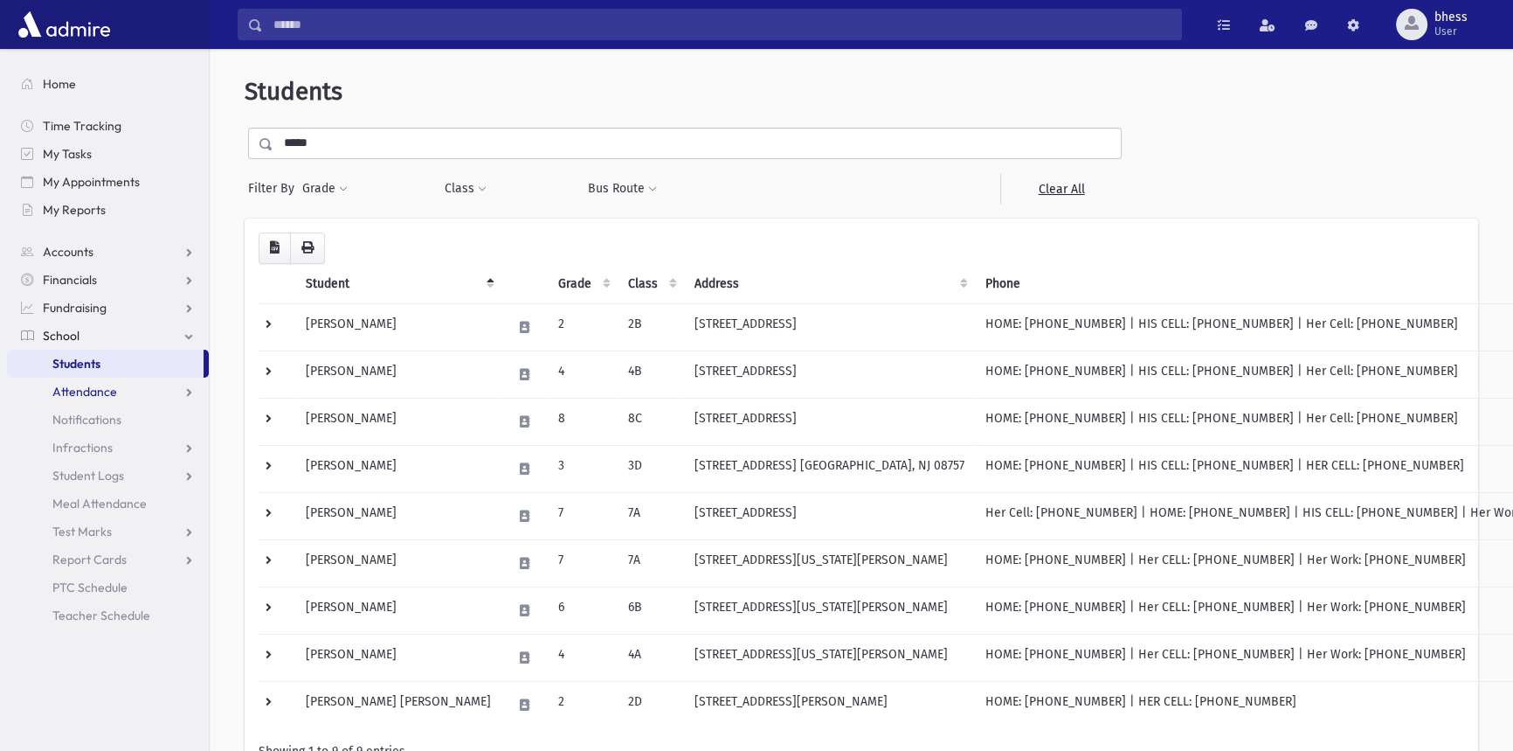
click at [140, 396] on link "Attendance" at bounding box center [108, 391] width 202 height 28
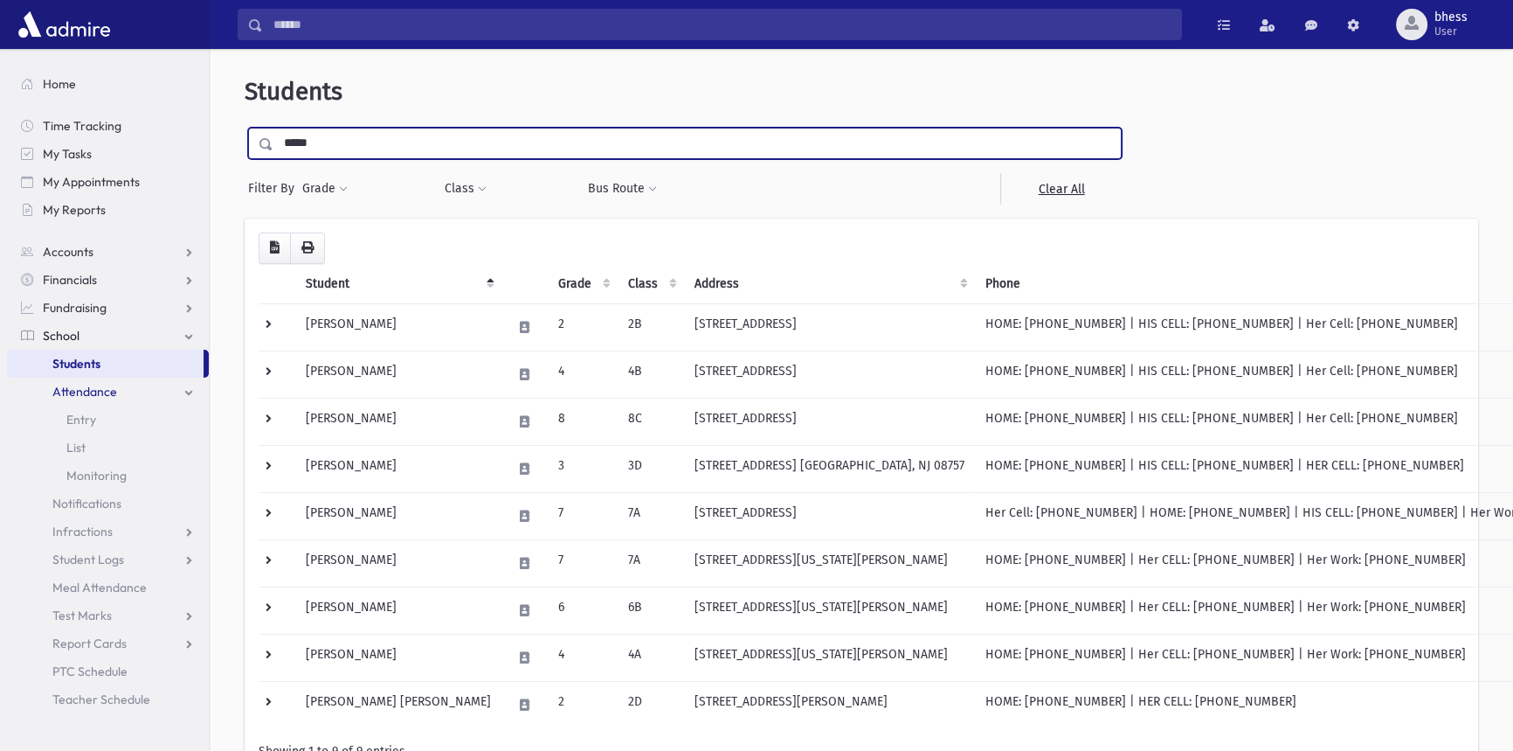
drag, startPoint x: 222, startPoint y: 138, endPoint x: 199, endPoint y: 108, distance: 37.4
click at [219, 135] on div "**********" at bounding box center [862, 467] width 1290 height 822
type input "****"
click at [245, 128] on input "submit" at bounding box center [269, 140] width 49 height 24
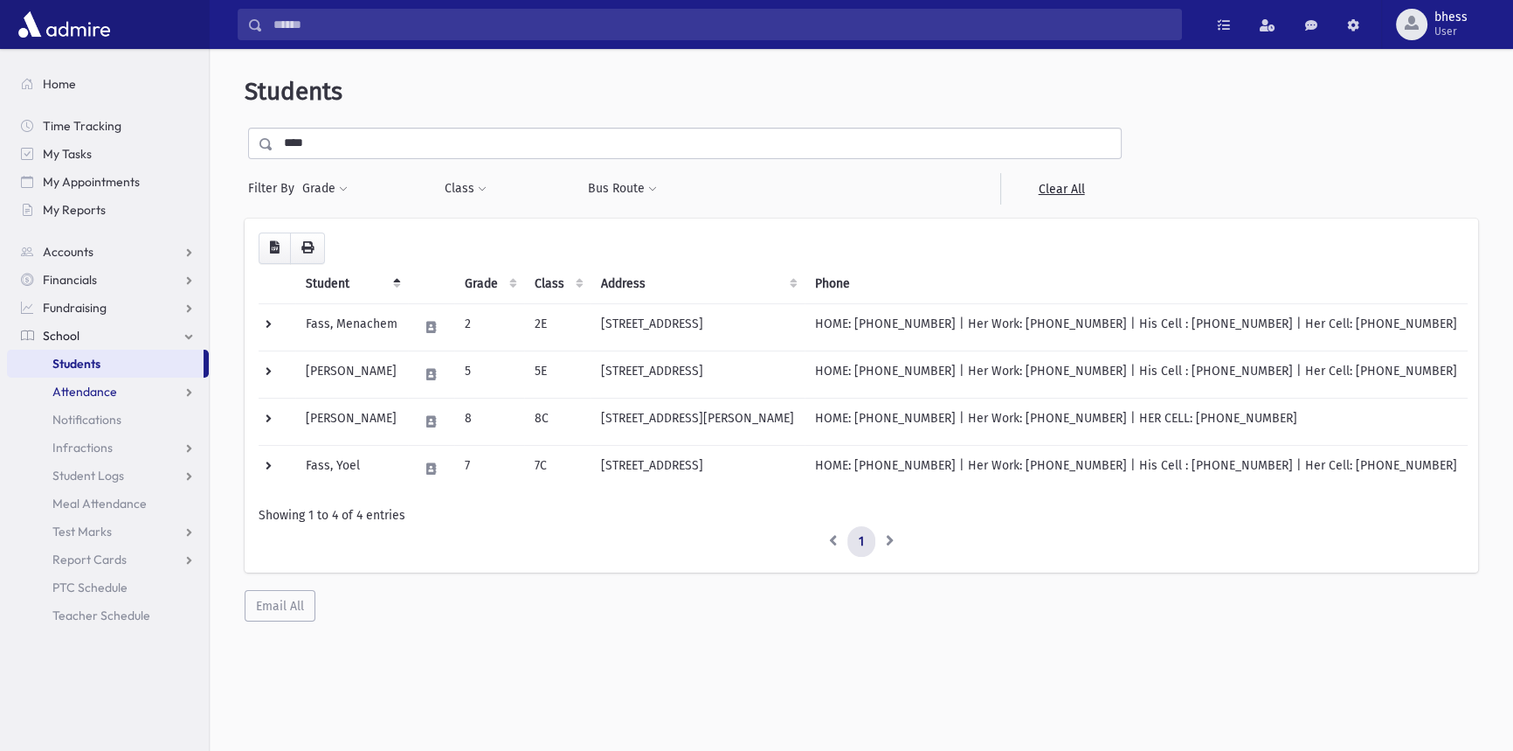
click at [83, 401] on link "Attendance" at bounding box center [108, 391] width 202 height 28
click at [88, 420] on span "Entry" at bounding box center [81, 420] width 30 height 16
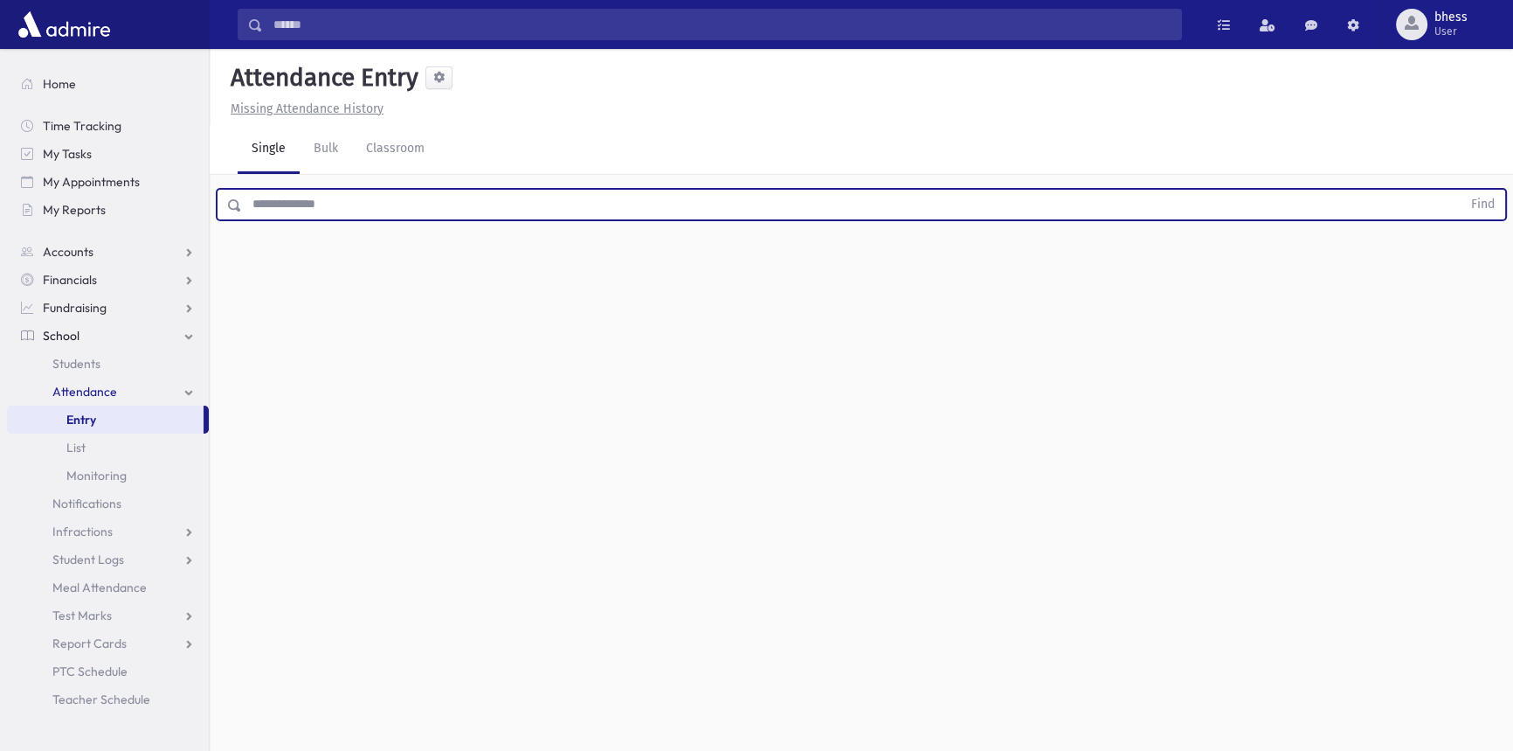
click at [323, 206] on input "text" at bounding box center [852, 204] width 1220 height 31
type input "****"
click at [1461, 190] on button "Find" at bounding box center [1483, 205] width 45 height 30
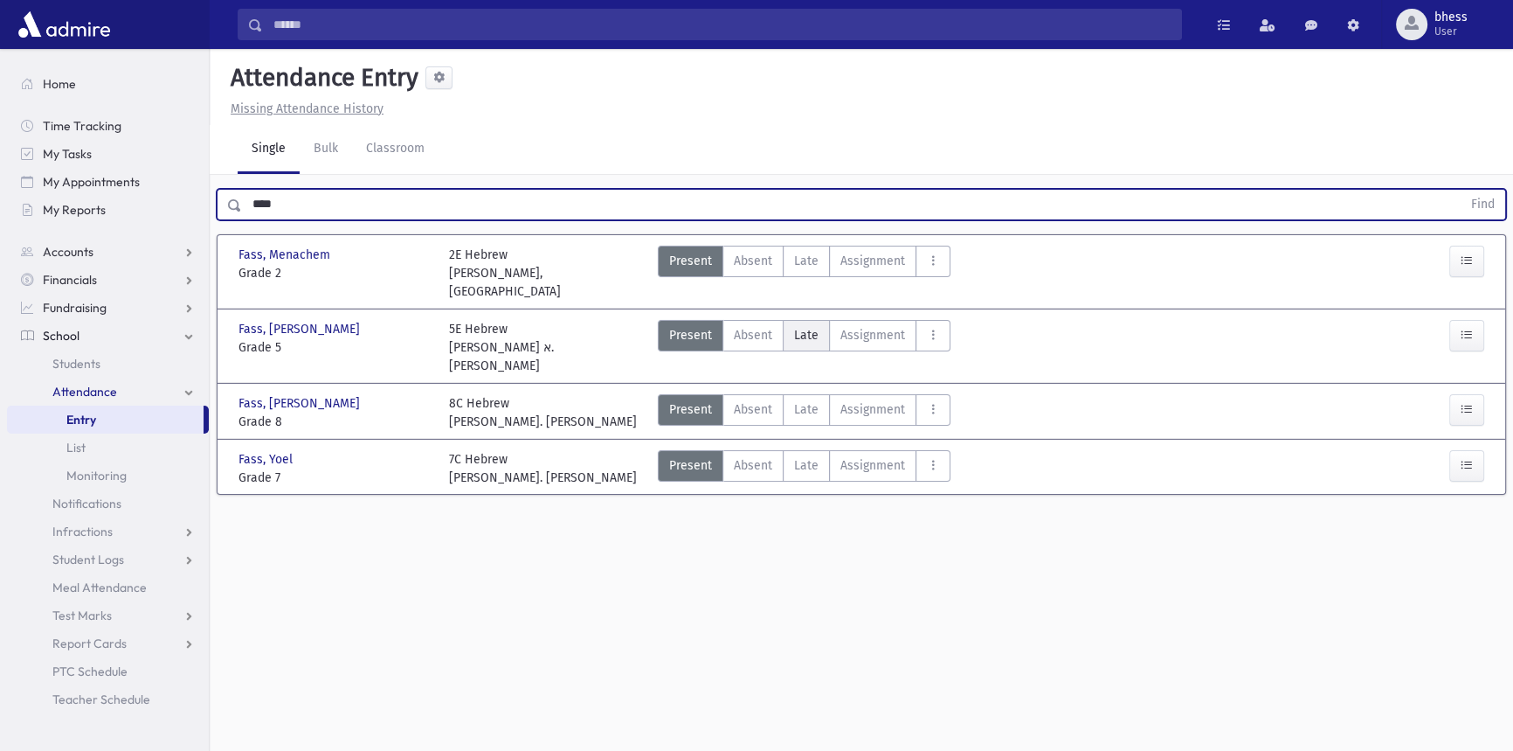
click at [804, 325] on label "Late Late" at bounding box center [806, 335] width 47 height 31
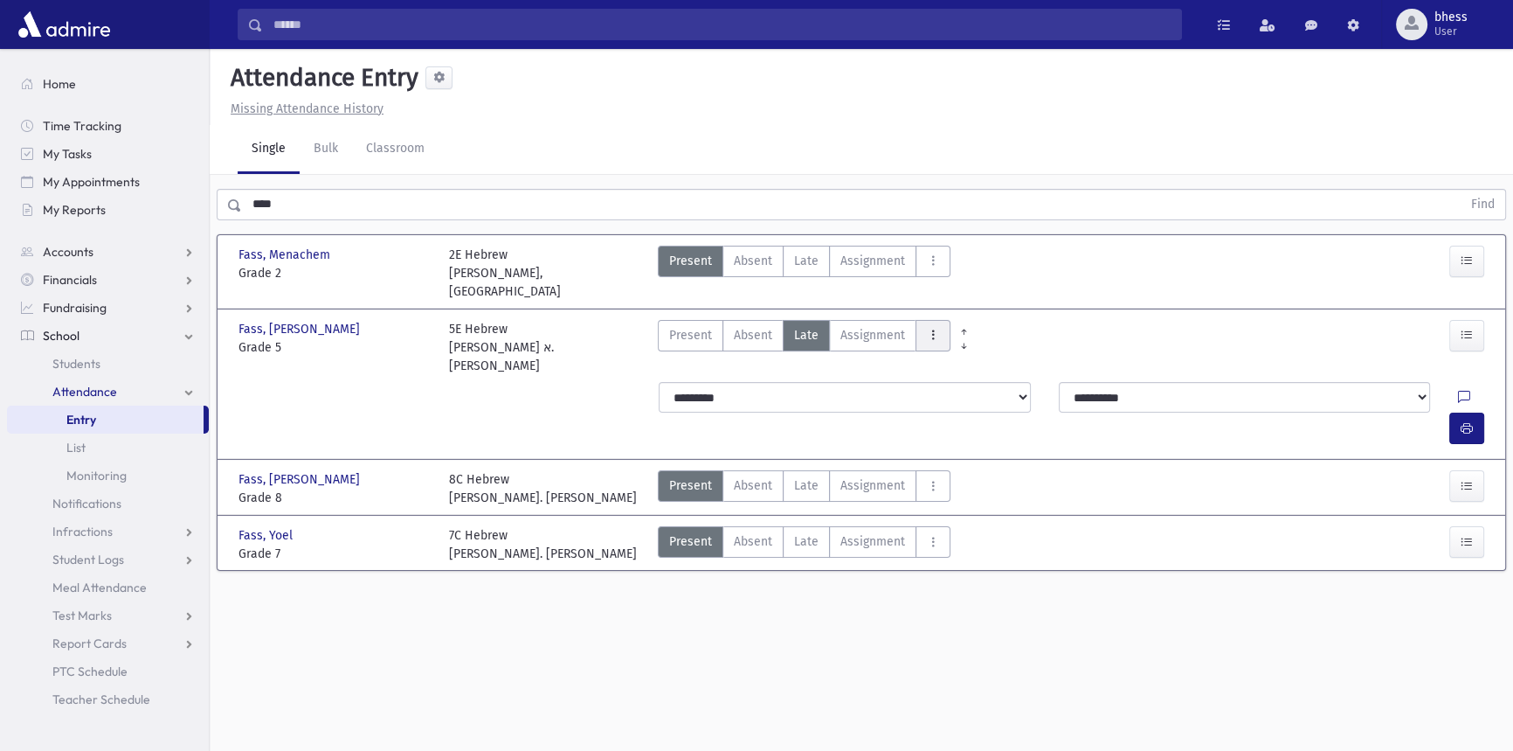
click at [940, 320] on button "AttTypes" at bounding box center [933, 335] width 35 height 31
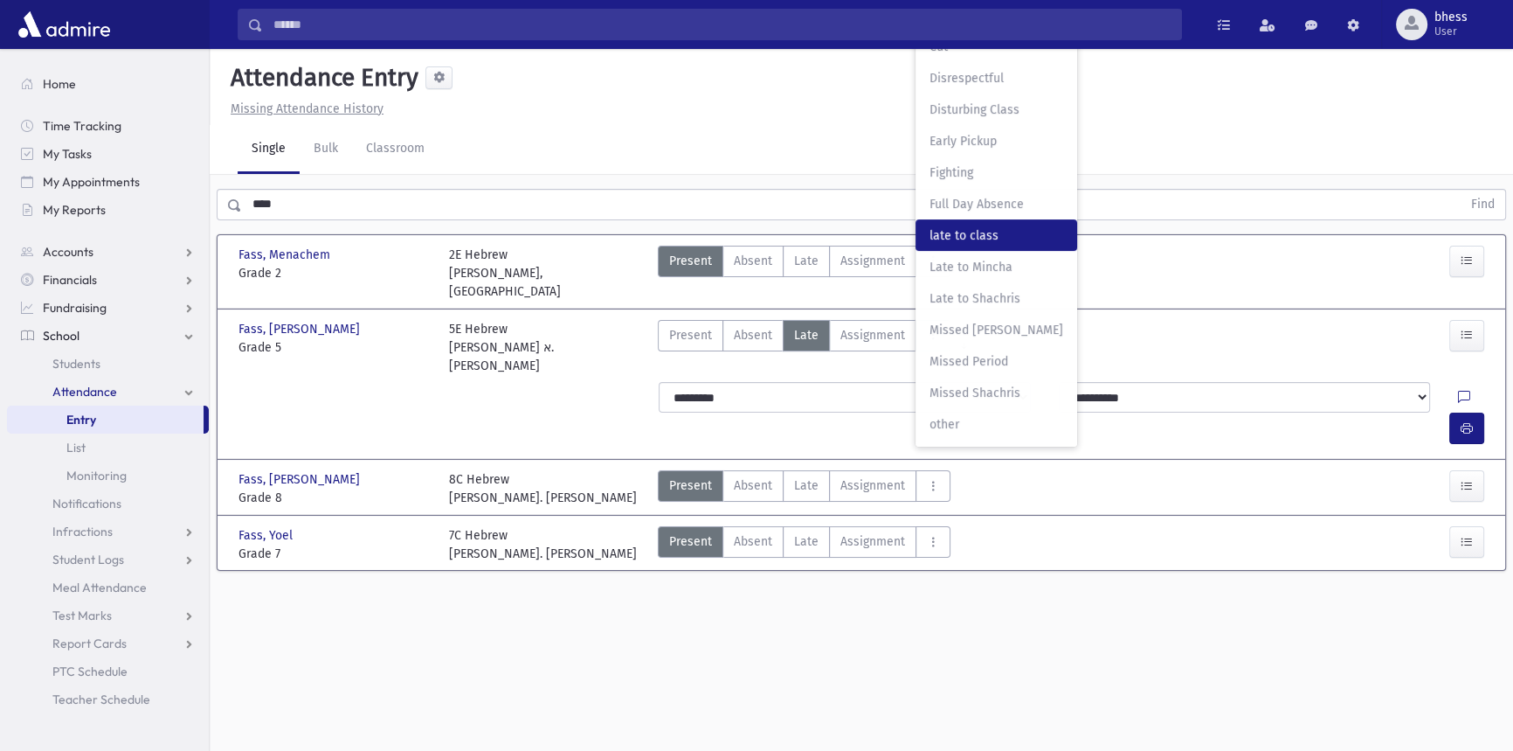
click at [979, 226] on span "late to class" at bounding box center [997, 235] width 134 height 18
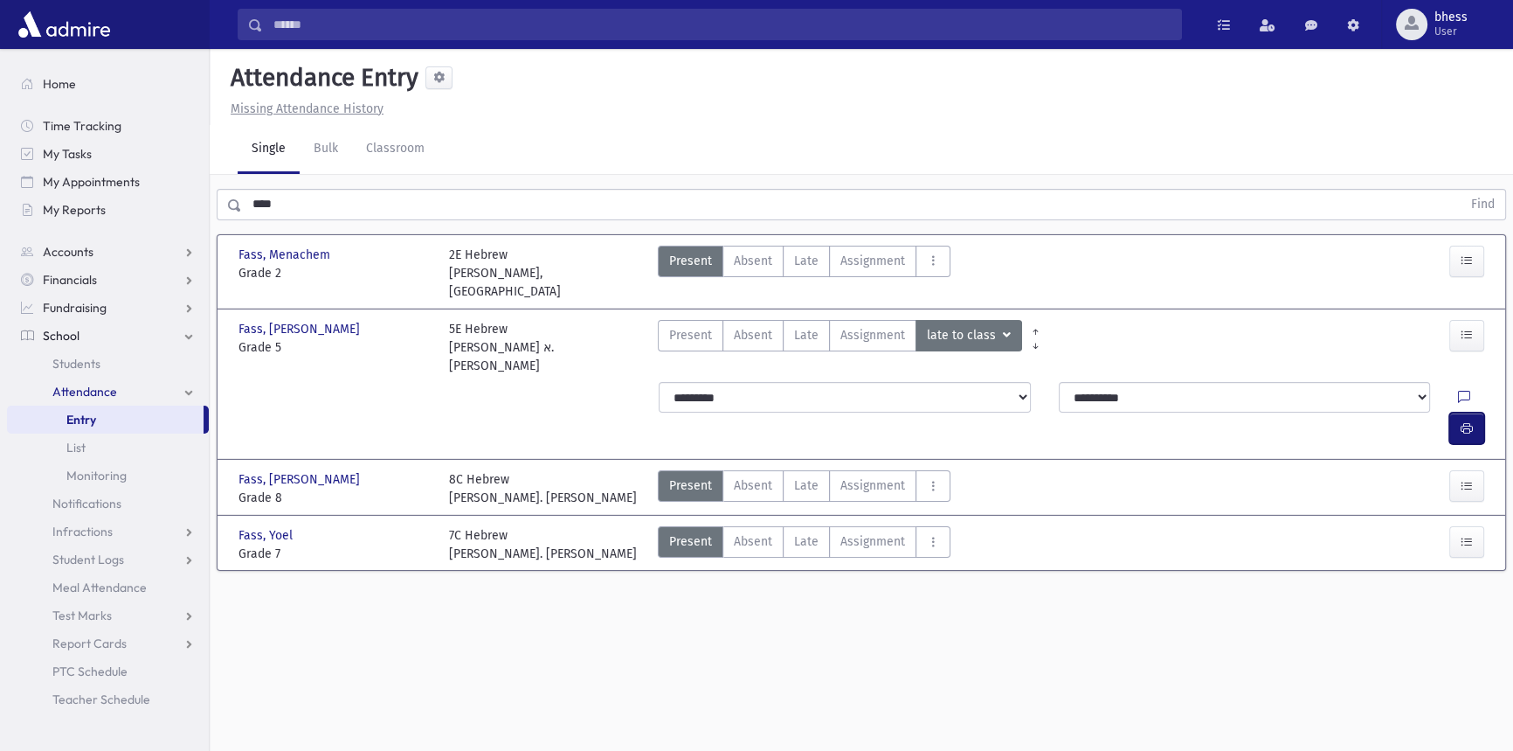
click at [1463, 412] on button "button" at bounding box center [1467, 427] width 35 height 31
